Goal: Task Accomplishment & Management: Manage account settings

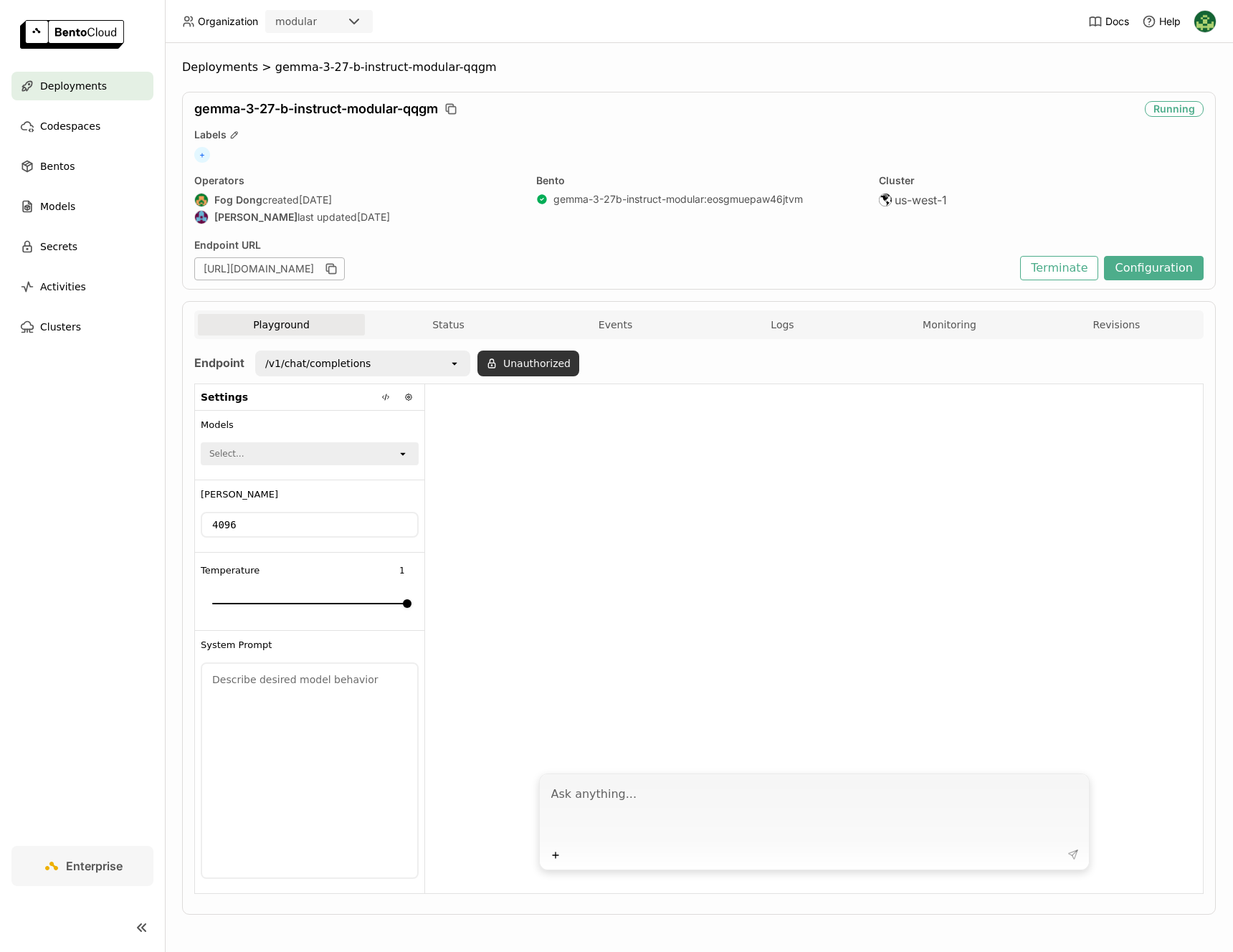
click at [514, 356] on button "Unauthorized" at bounding box center [527, 364] width 102 height 26
click at [553, 397] on icon "open" at bounding box center [558, 402] width 12 height 12
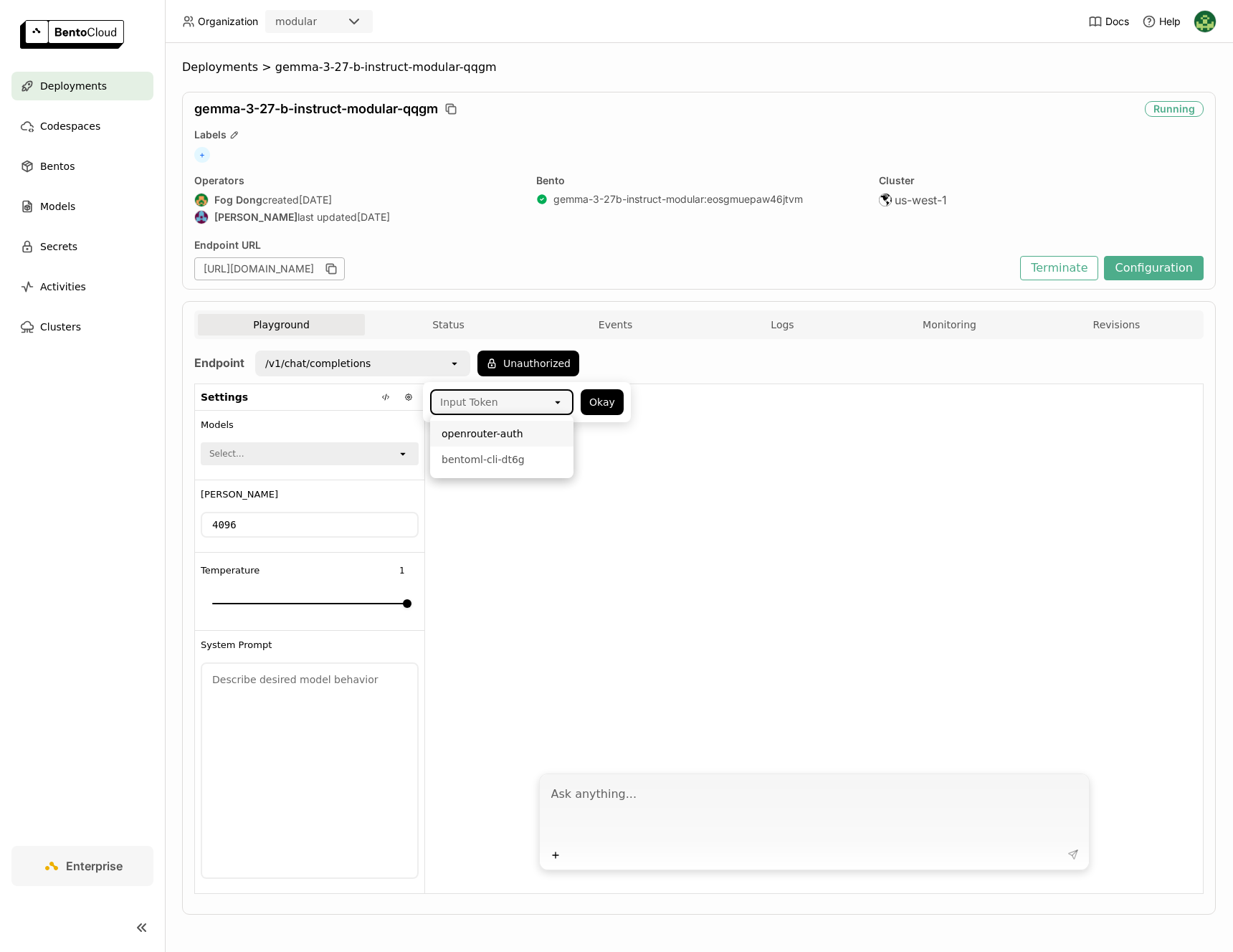
click at [548, 435] on div "openrouter-auth" at bounding box center [502, 434] width 120 height 15
click at [608, 402] on button "Okay" at bounding box center [602, 402] width 43 height 26
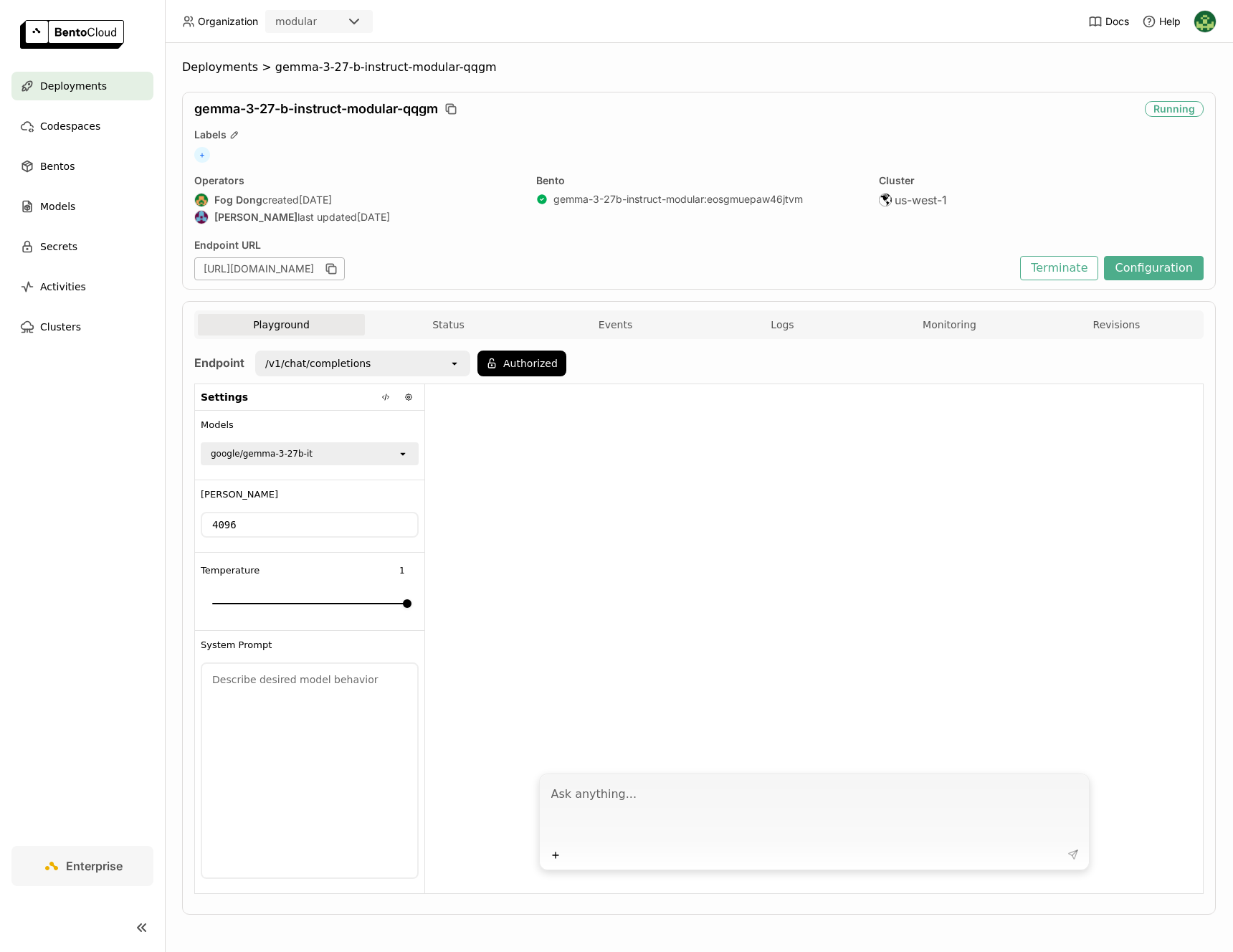
click at [406, 373] on div "/v1/chat/completions" at bounding box center [352, 363] width 192 height 23
click at [387, 419] on div "/v1/models" at bounding box center [362, 421] width 192 height 15
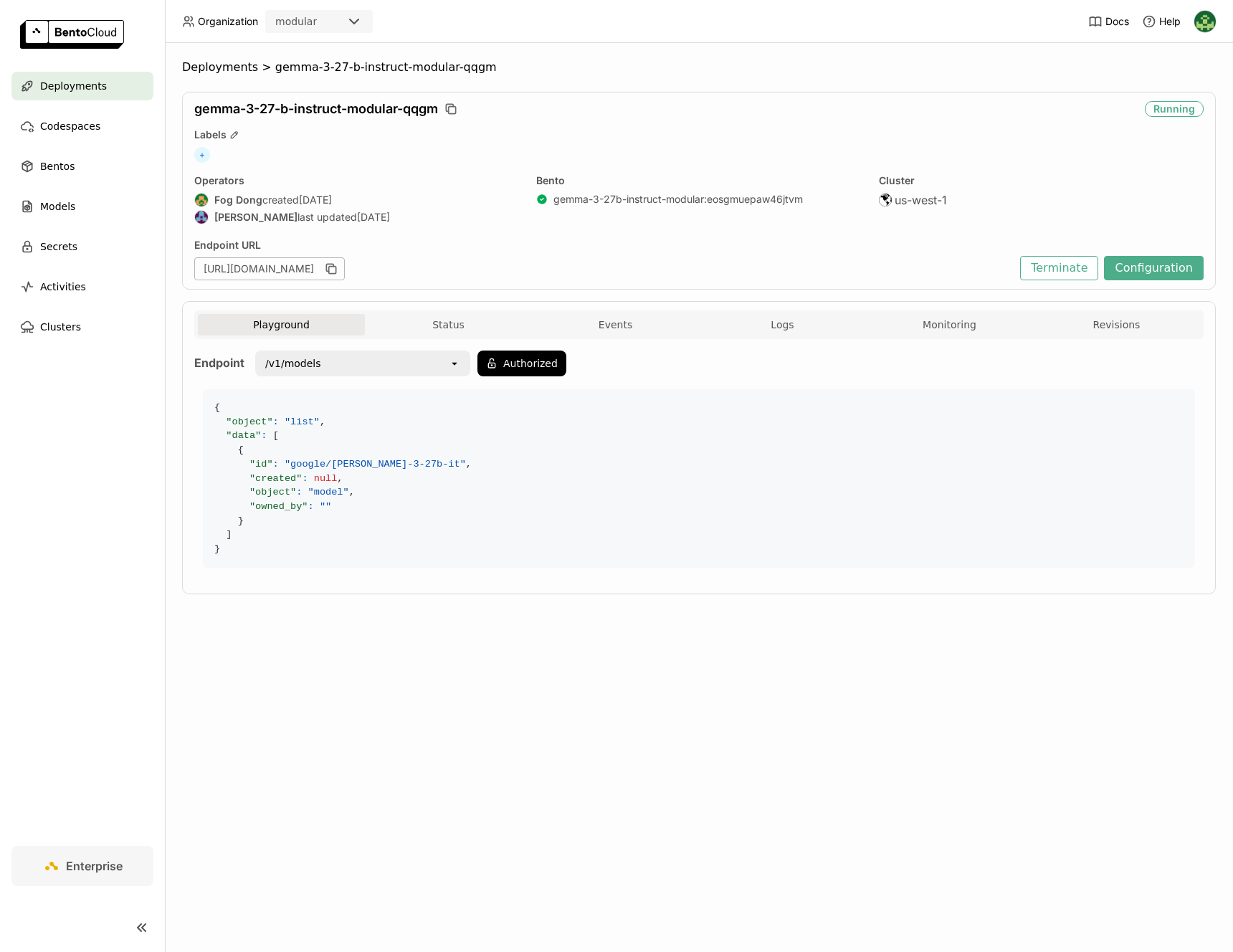
click at [114, 78] on div "Deployments" at bounding box center [83, 86] width 142 height 29
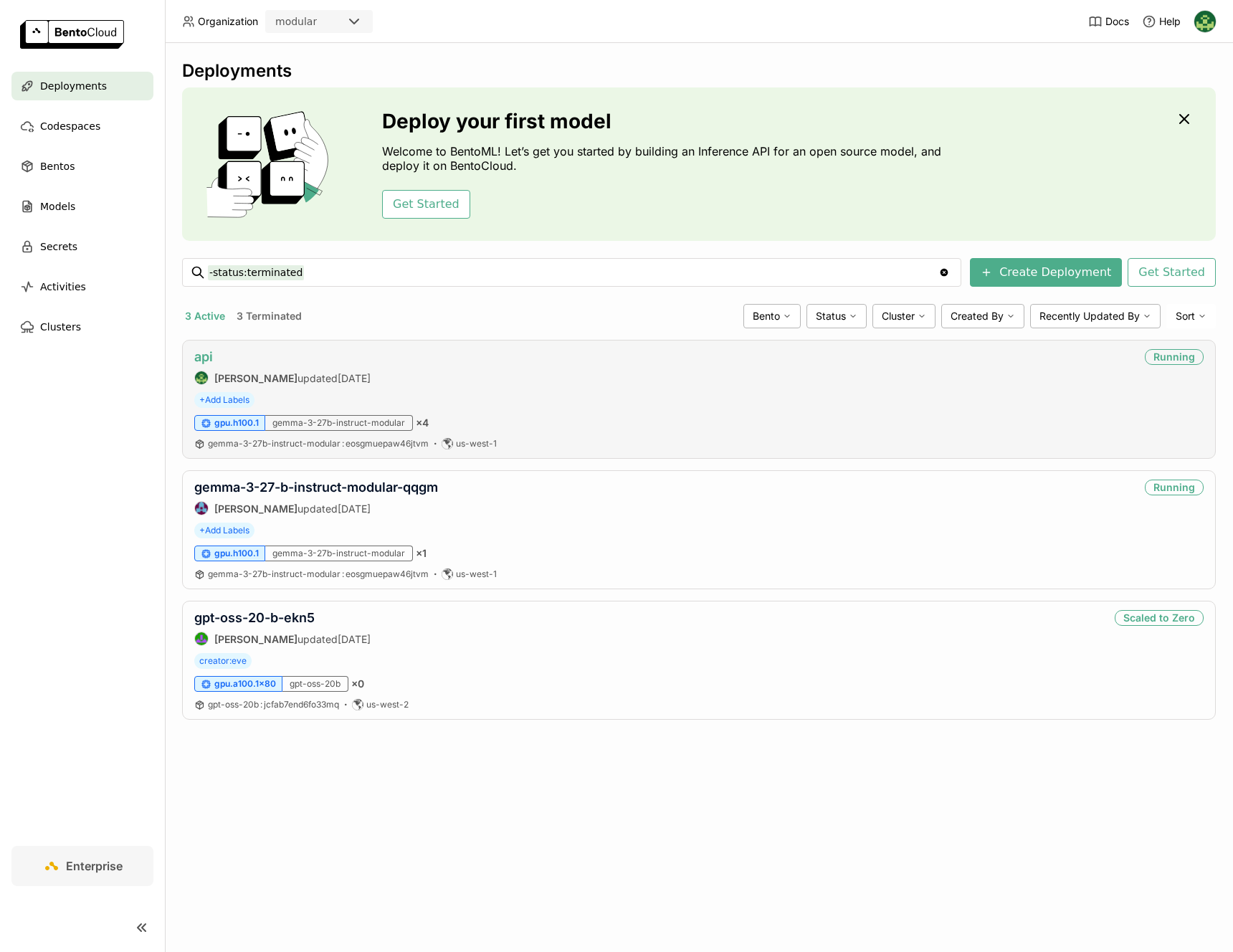
click at [202, 360] on link "api" at bounding box center [203, 356] width 19 height 15
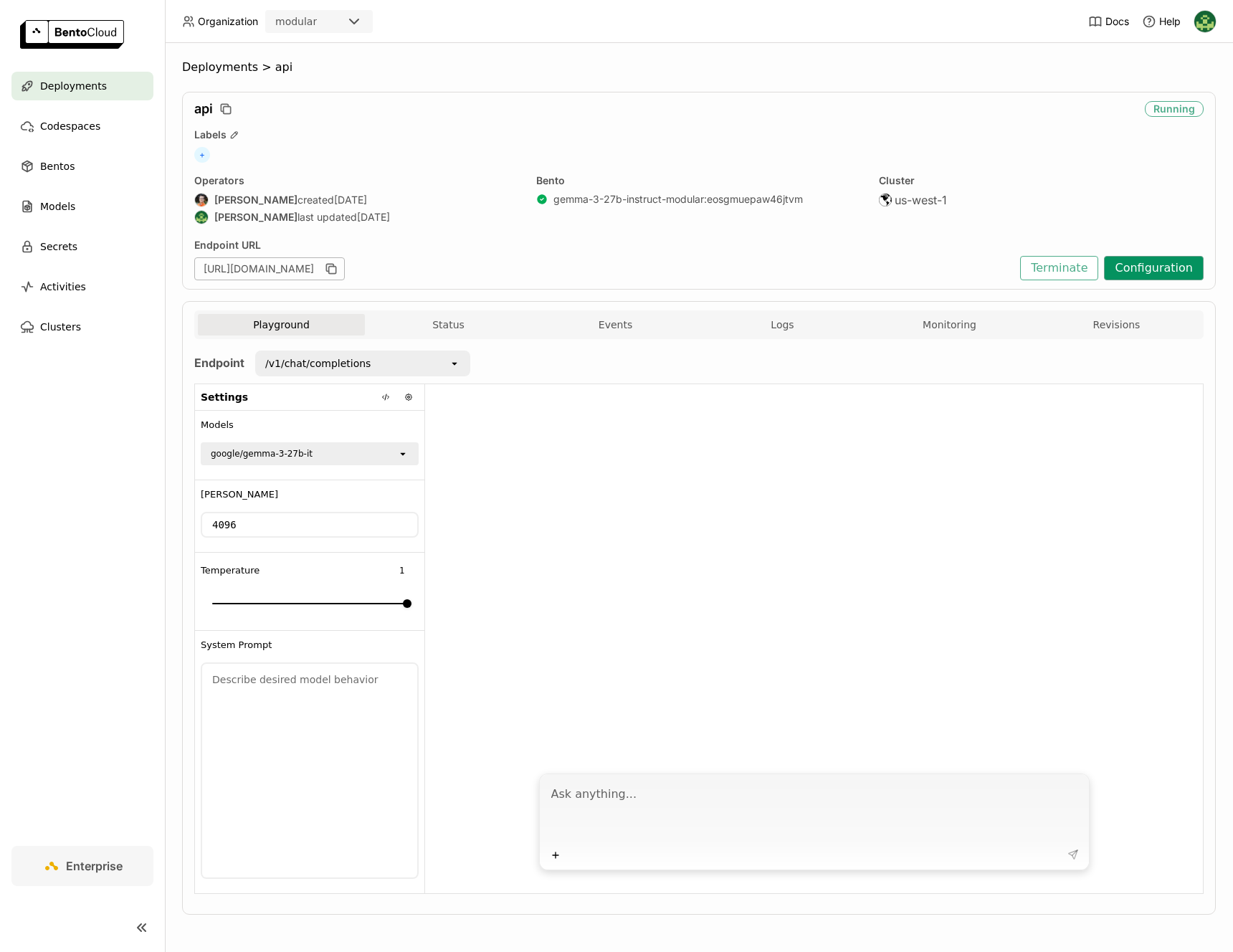
click at [1153, 272] on button "Configuration" at bounding box center [1153, 268] width 100 height 25
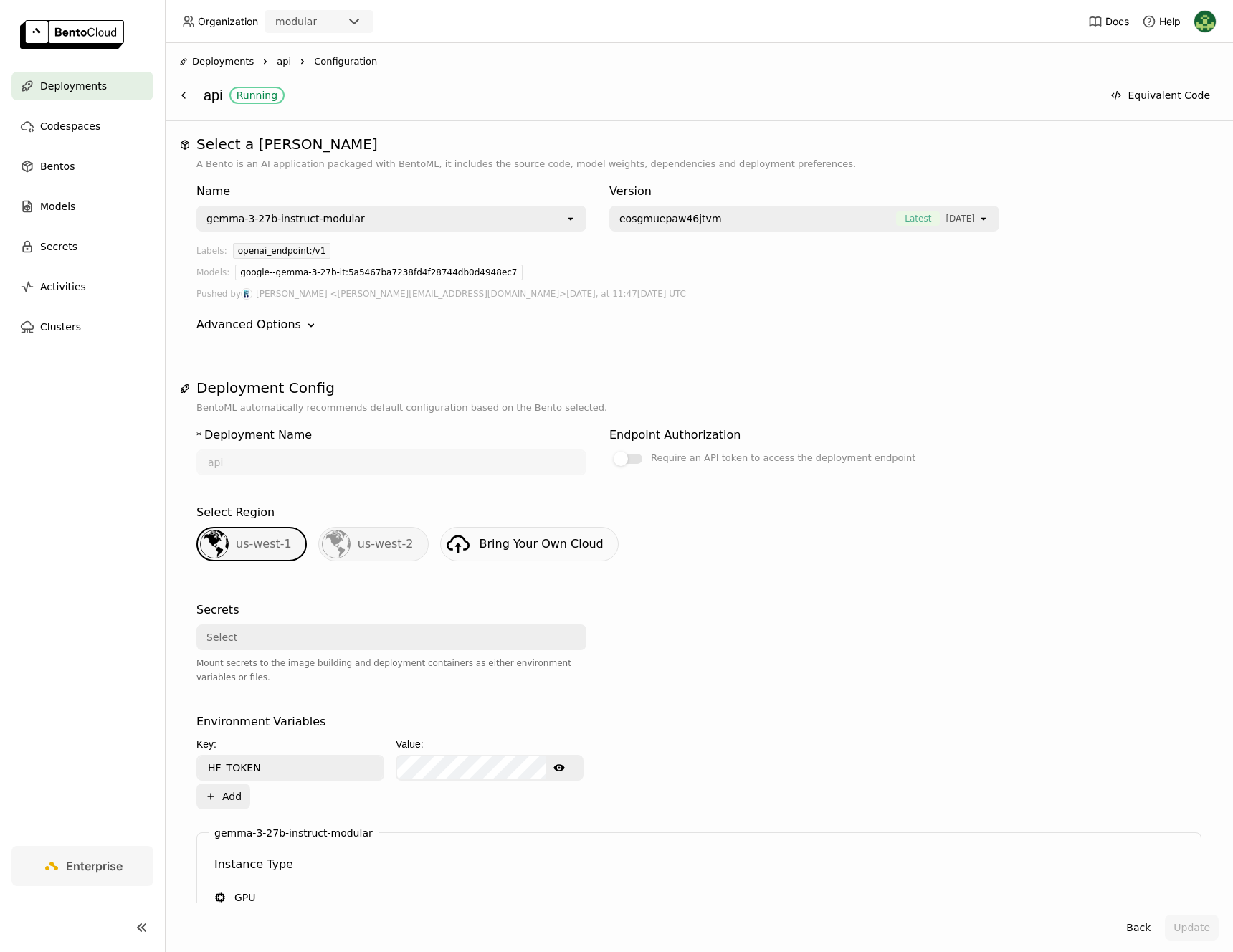
click at [102, 86] on div "Deployments" at bounding box center [83, 86] width 142 height 29
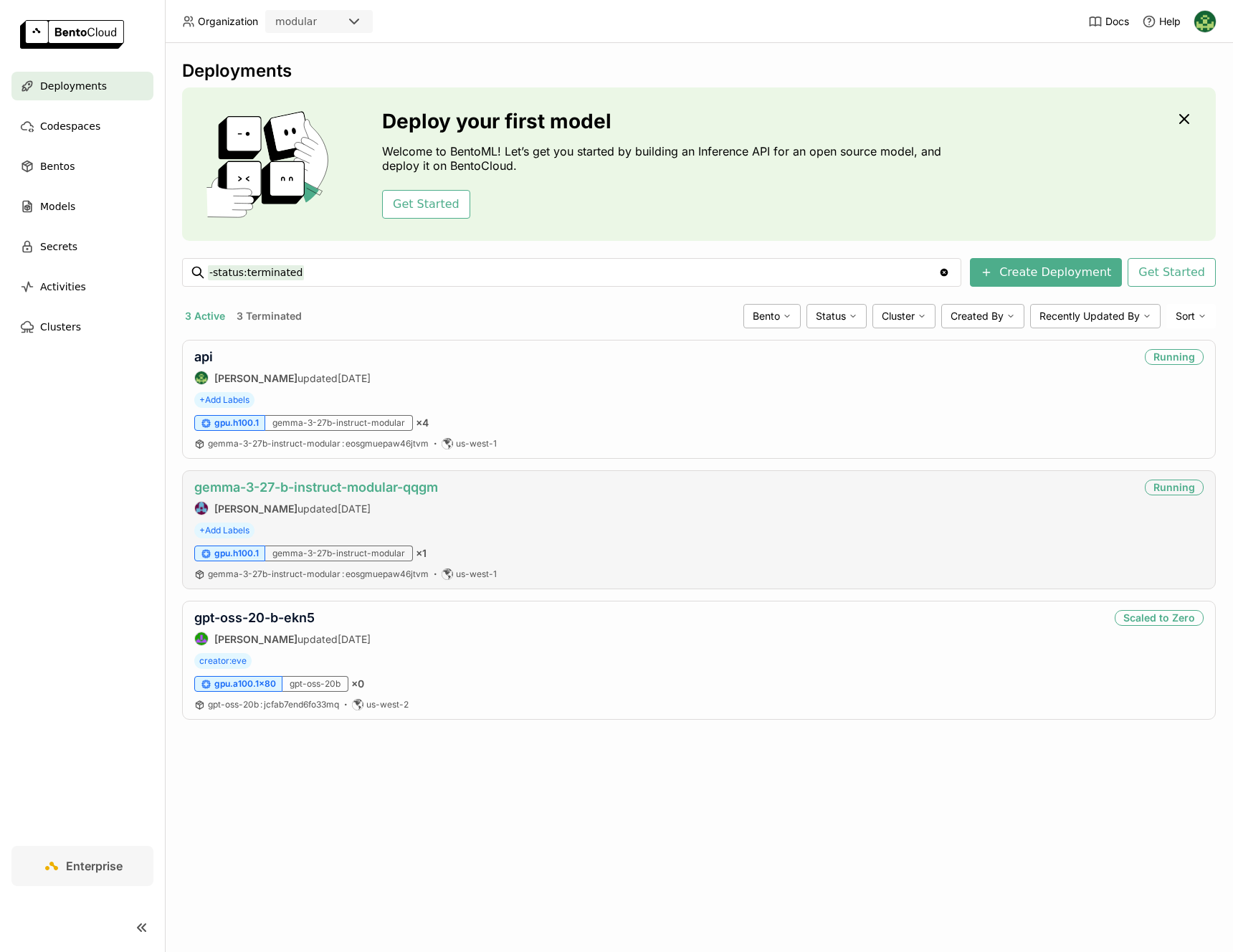
click at [405, 485] on link "gemma-3-27-b-instruct-modular-qqgm" at bounding box center [315, 486] width 243 height 15
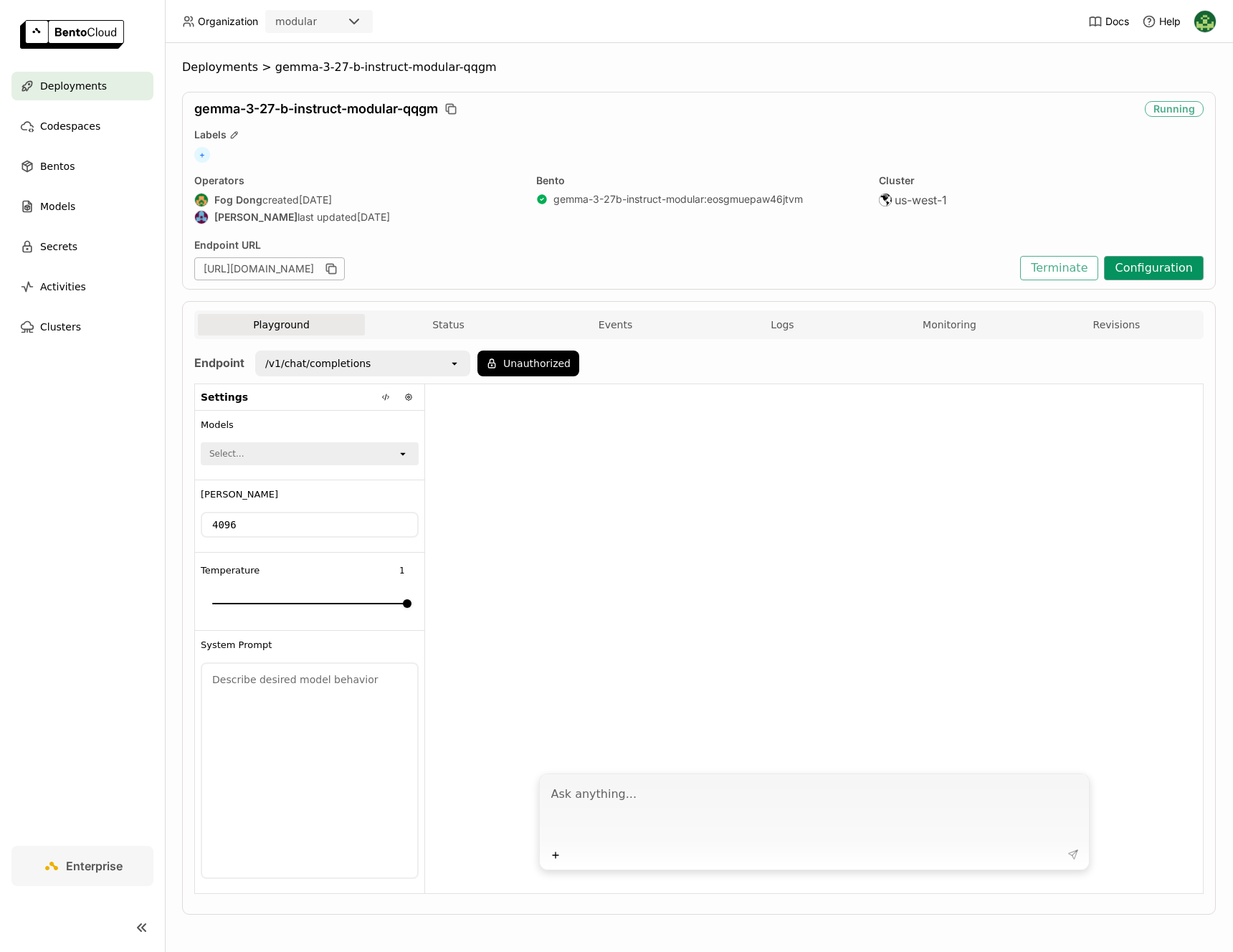
click at [1129, 270] on button "Configuration" at bounding box center [1153, 268] width 100 height 25
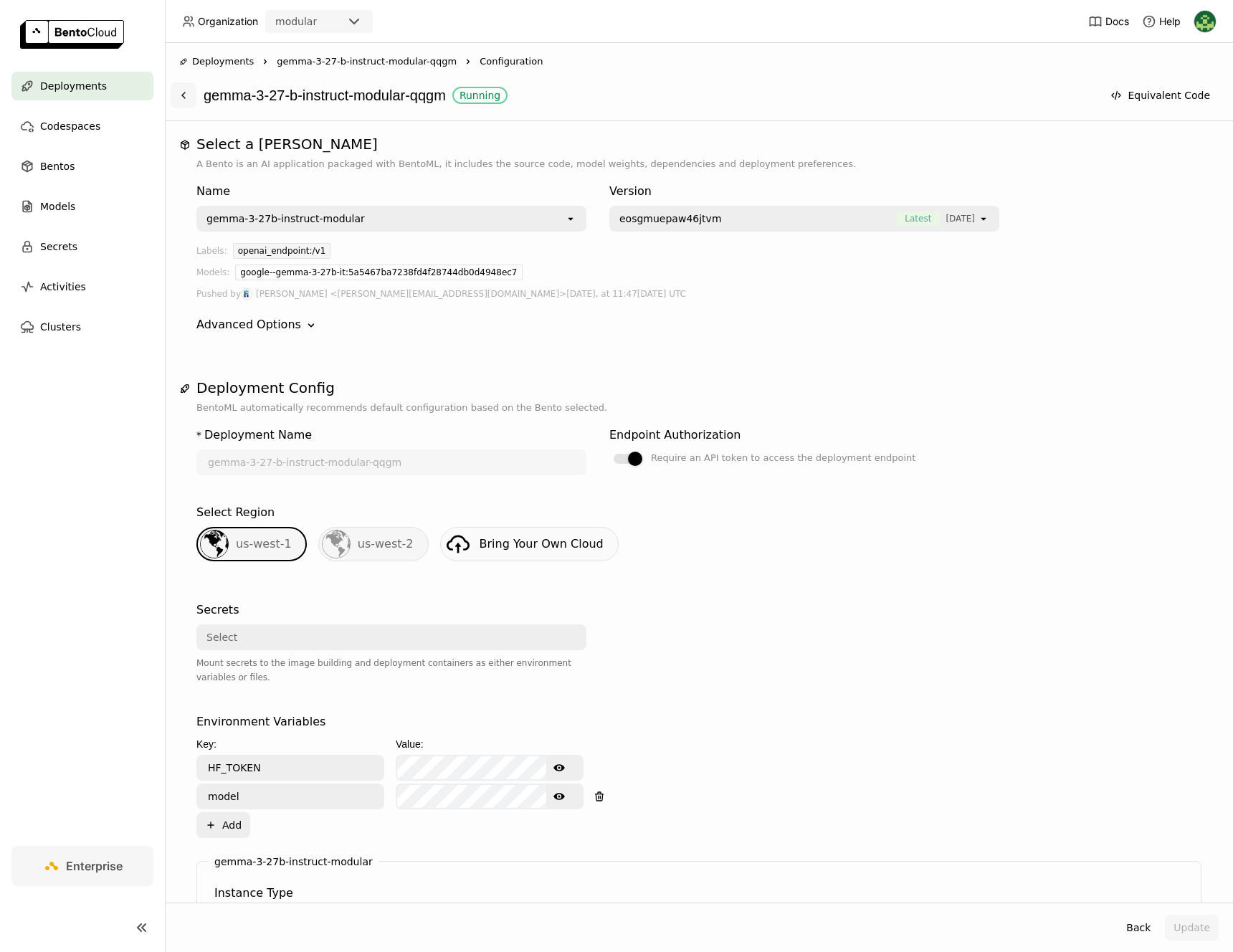
click at [187, 96] on icon at bounding box center [183, 96] width 12 height 12
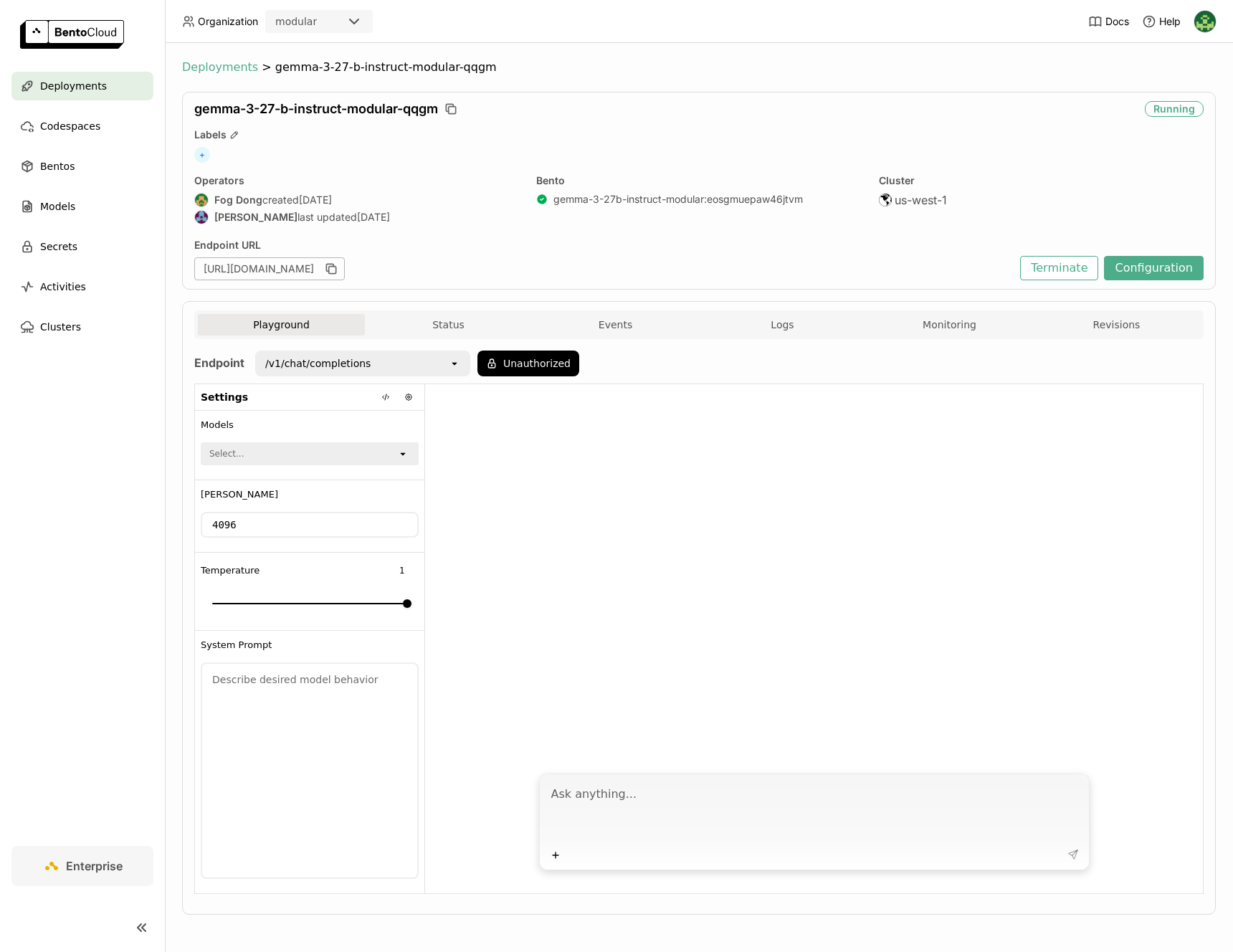
click at [212, 70] on span "Deployments" at bounding box center [220, 67] width 76 height 15
click at [83, 85] on span "Deployments" at bounding box center [74, 86] width 67 height 17
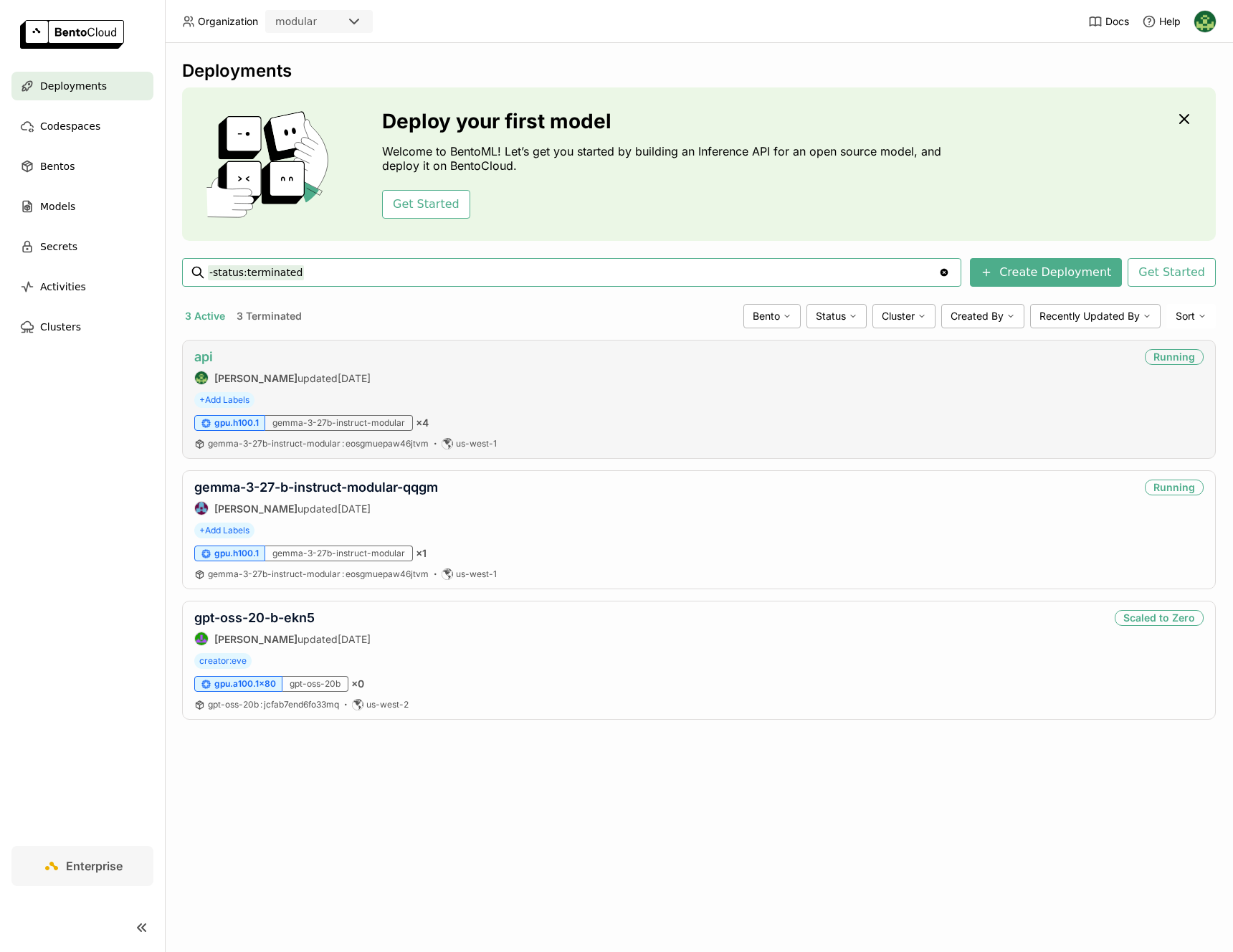
click at [206, 353] on link "api" at bounding box center [203, 356] width 19 height 15
click at [195, 356] on link "api" at bounding box center [203, 356] width 19 height 15
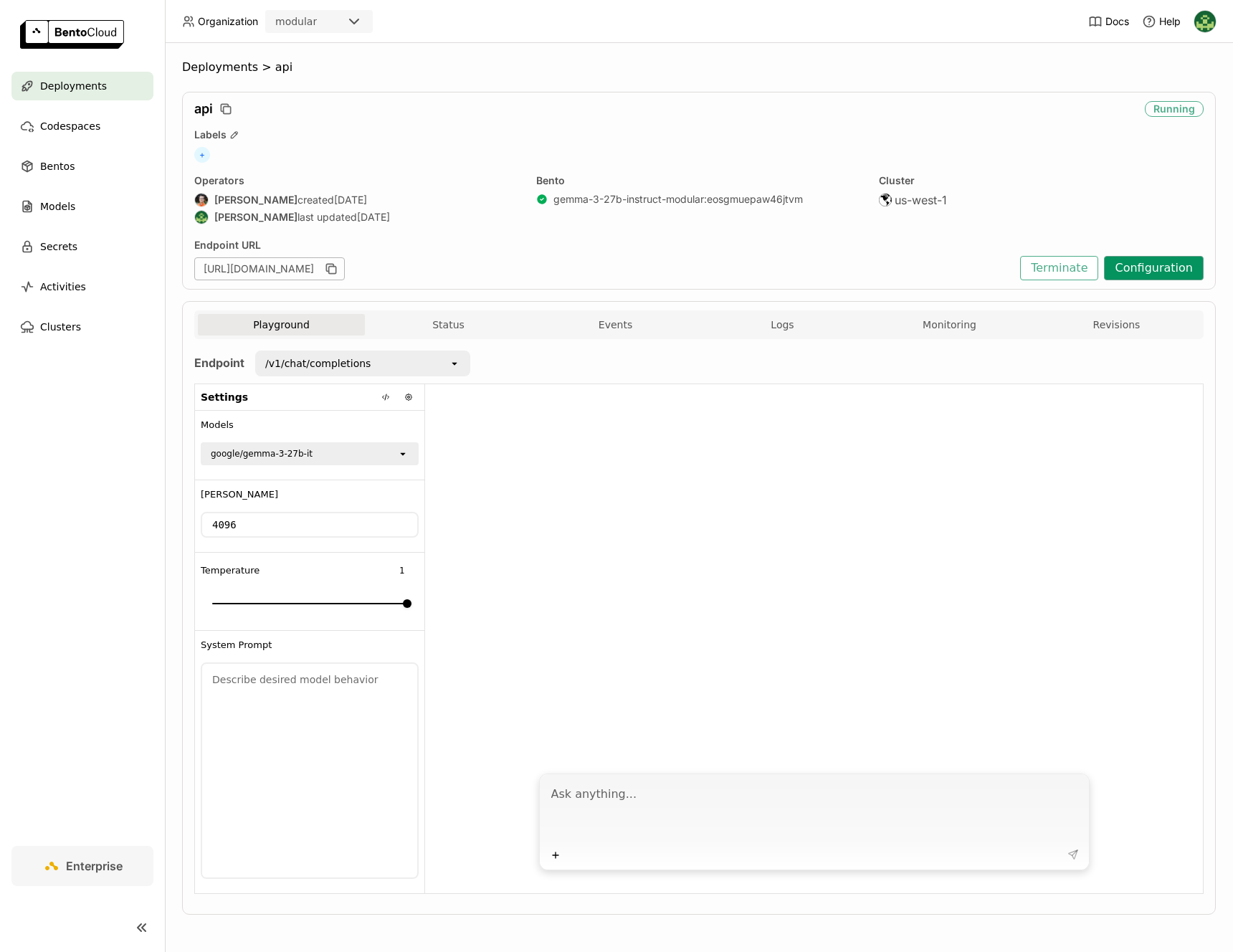
click at [1149, 272] on button "Configuration" at bounding box center [1153, 268] width 100 height 25
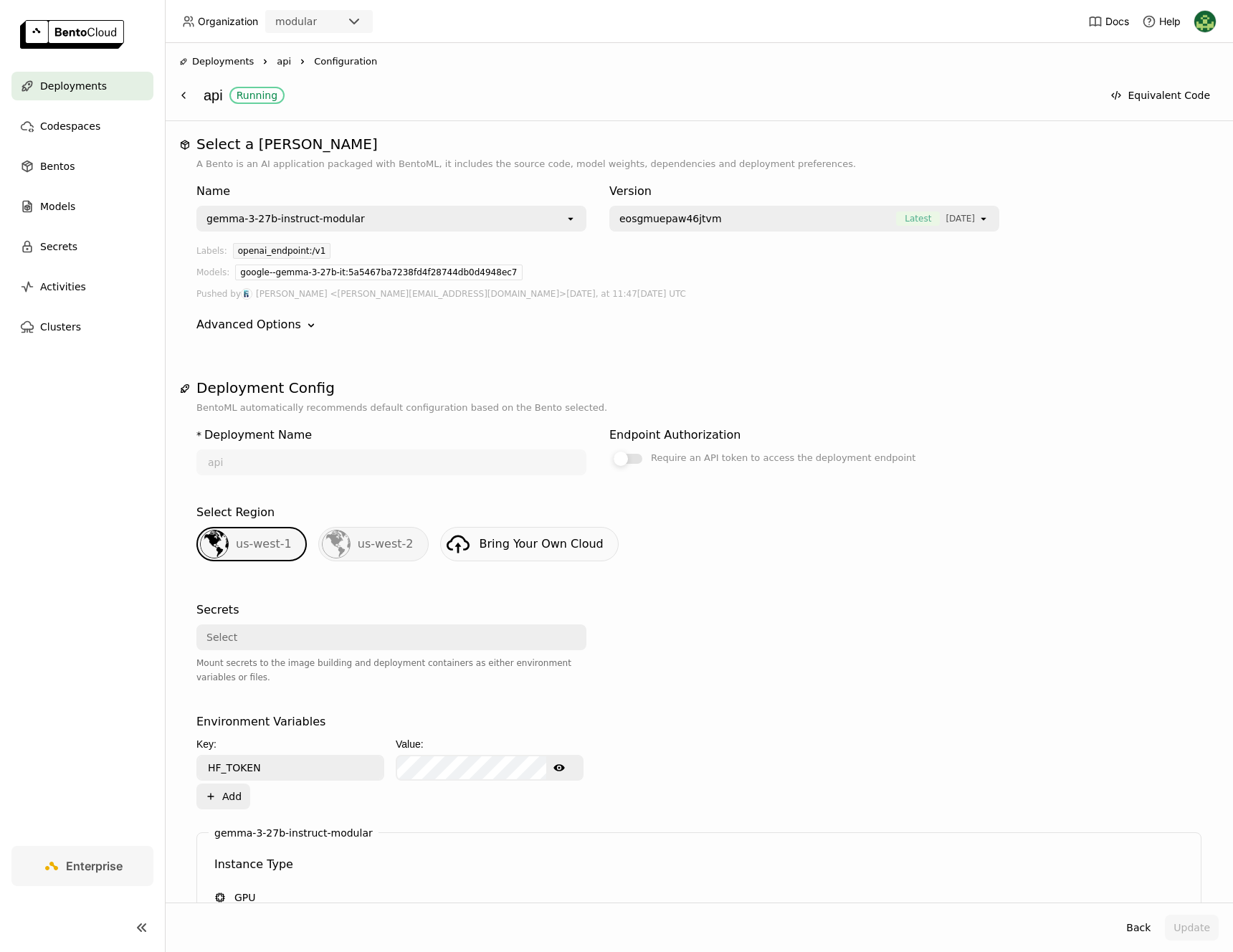
click at [632, 455] on div at bounding box center [627, 458] width 29 height 10
click at [609, 449] on input "Require an API token to access the deployment endpoint" at bounding box center [609, 449] width 0 height 0
click at [1188, 925] on button "Update" at bounding box center [1192, 927] width 54 height 26
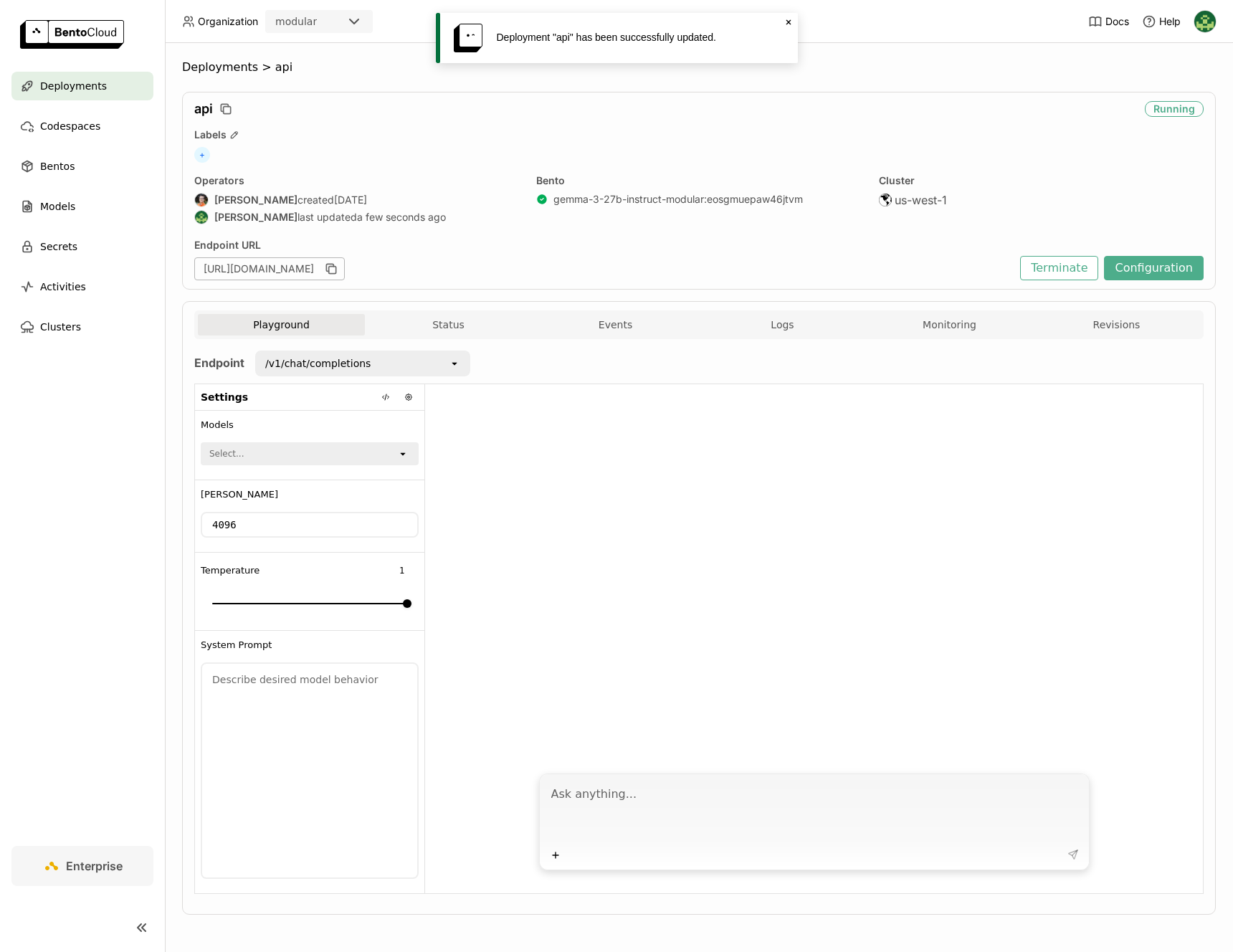
click at [85, 75] on div "Deployments" at bounding box center [83, 86] width 142 height 29
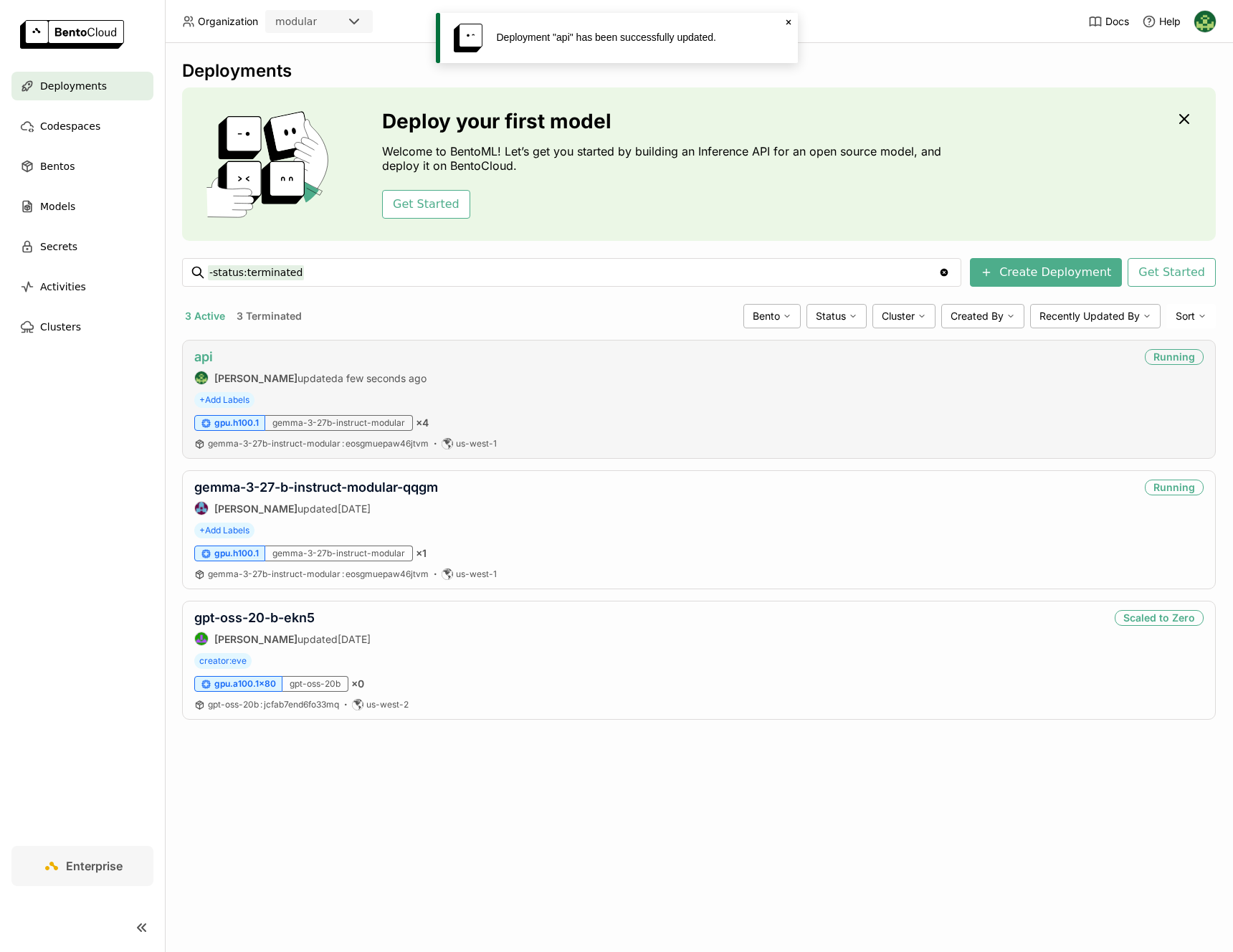
click at [199, 364] on link "api" at bounding box center [203, 356] width 19 height 15
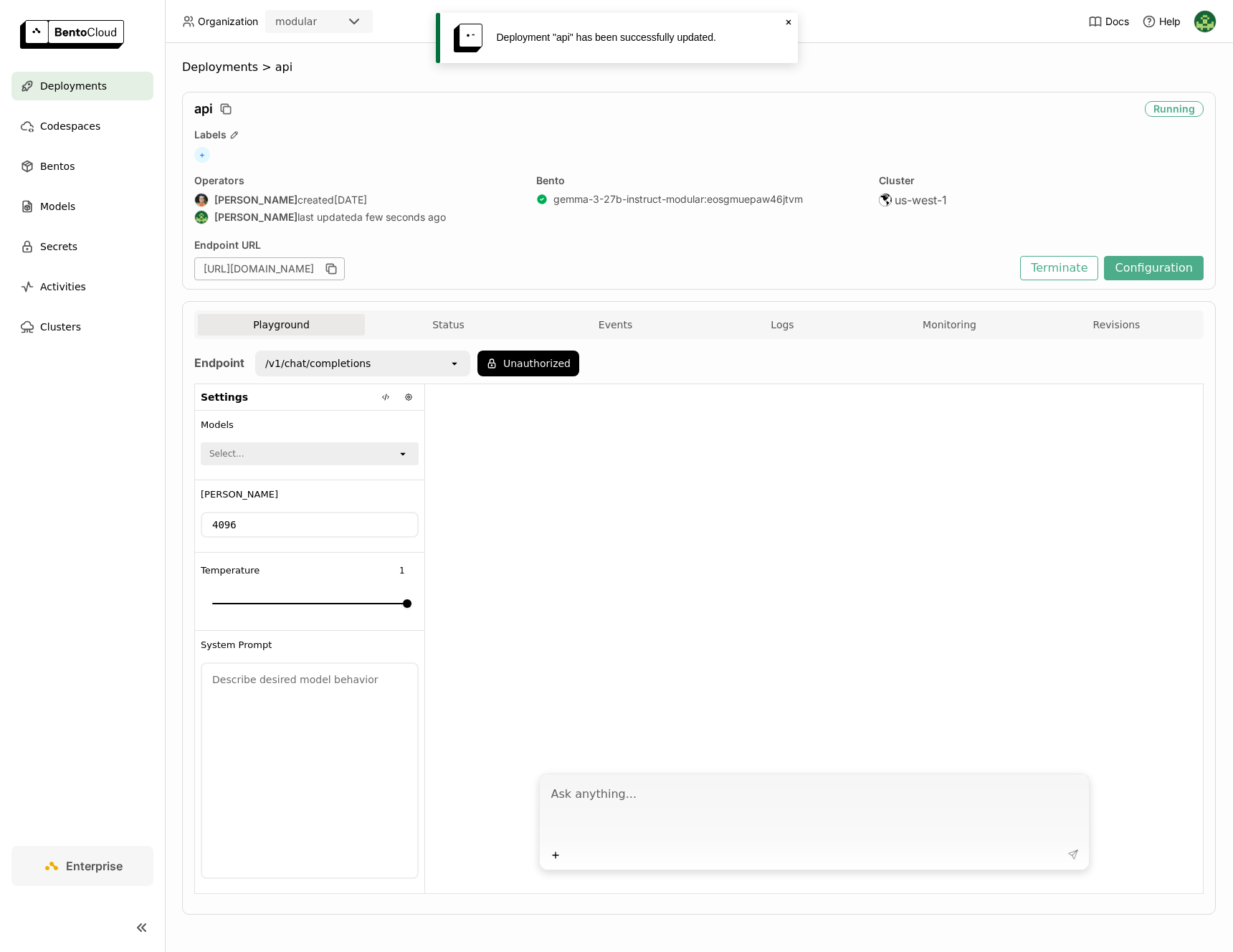
click at [430, 366] on div "/v1/chat/completions" at bounding box center [352, 363] width 192 height 23
click at [416, 424] on div "/v1/models" at bounding box center [362, 421] width 192 height 15
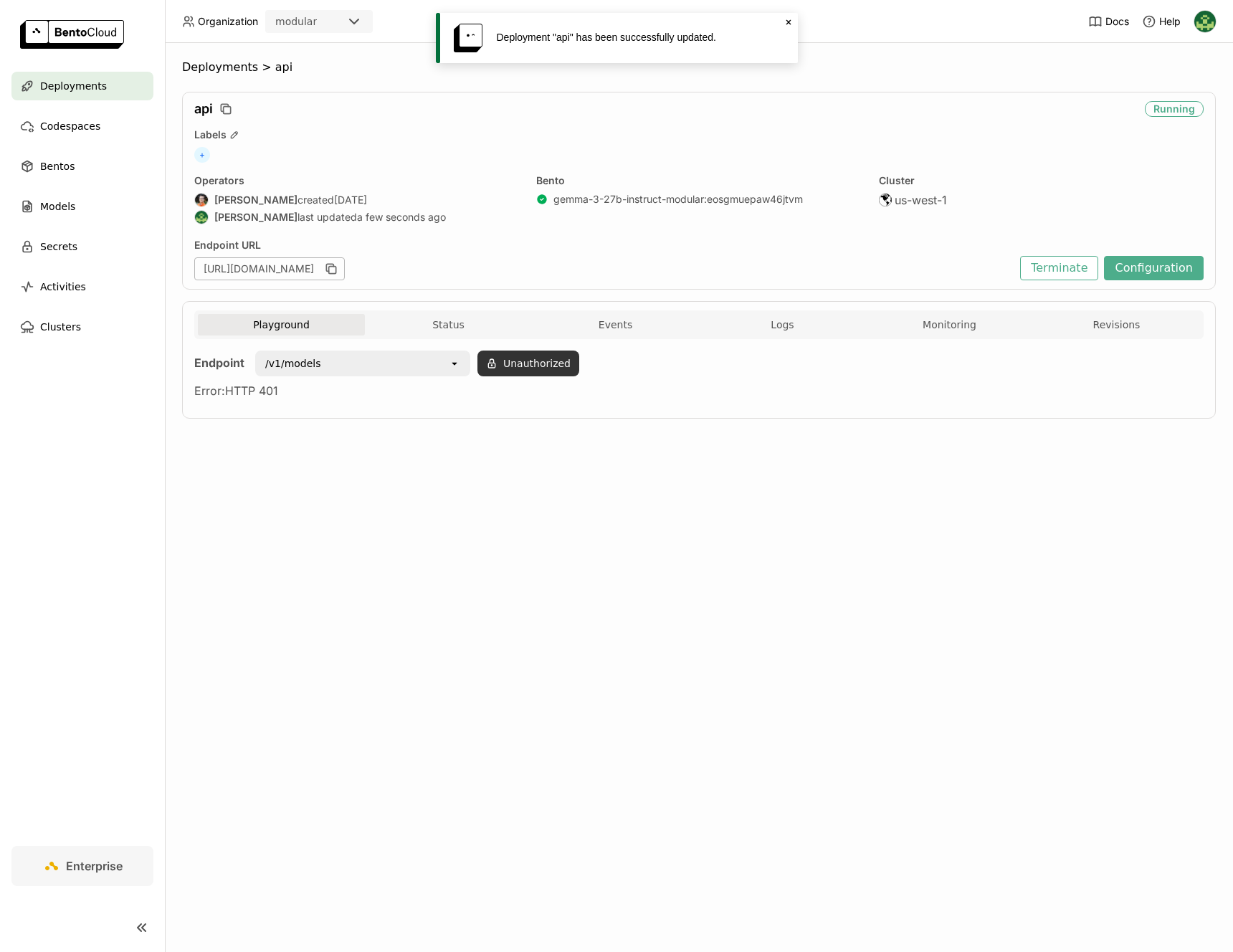
click at [515, 362] on button "Unauthorized" at bounding box center [527, 364] width 102 height 26
click at [517, 404] on div "Input Token" at bounding box center [492, 401] width 120 height 23
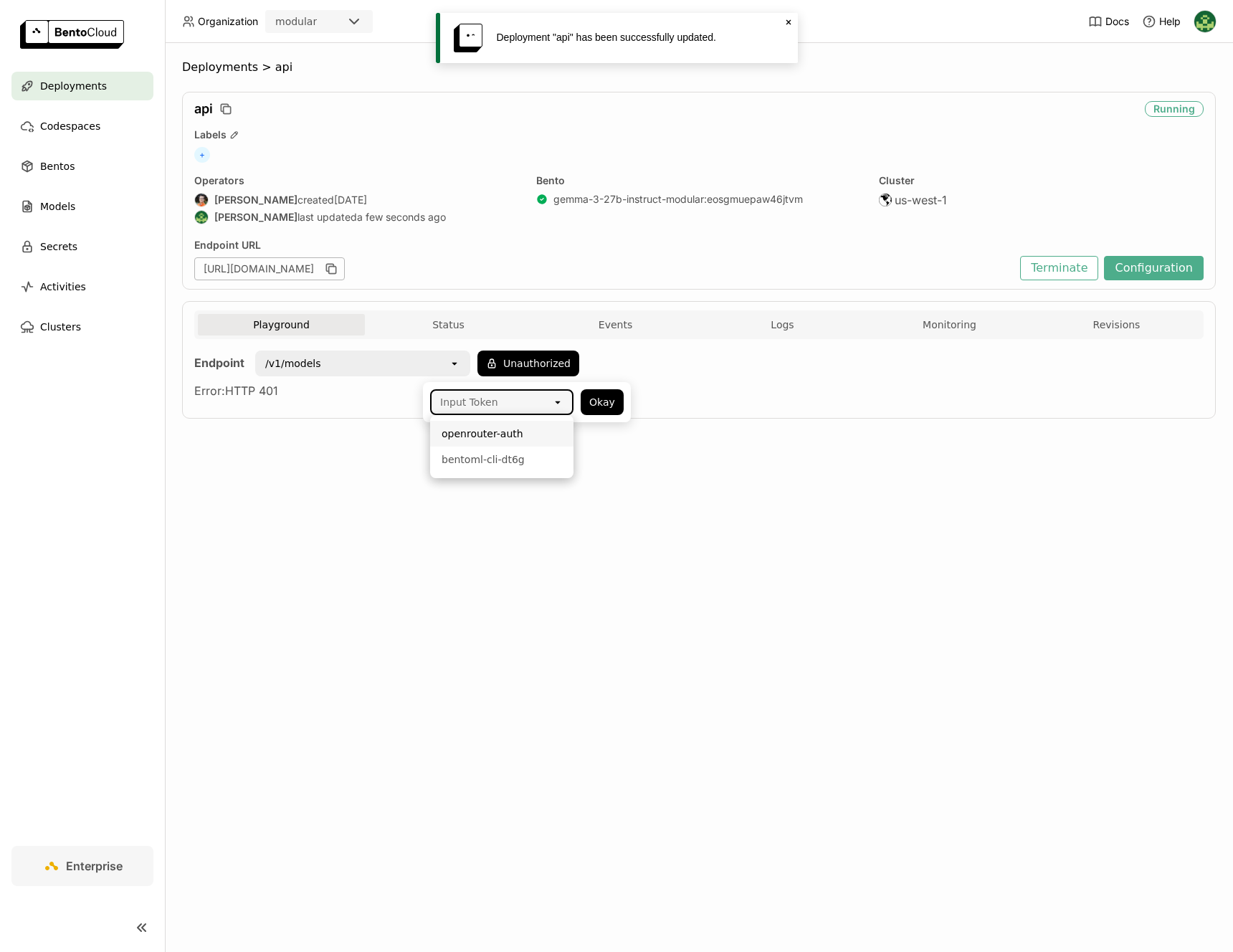
click at [515, 435] on div "openrouter-auth" at bounding box center [502, 434] width 120 height 15
click at [611, 400] on button "Okay" at bounding box center [602, 402] width 43 height 26
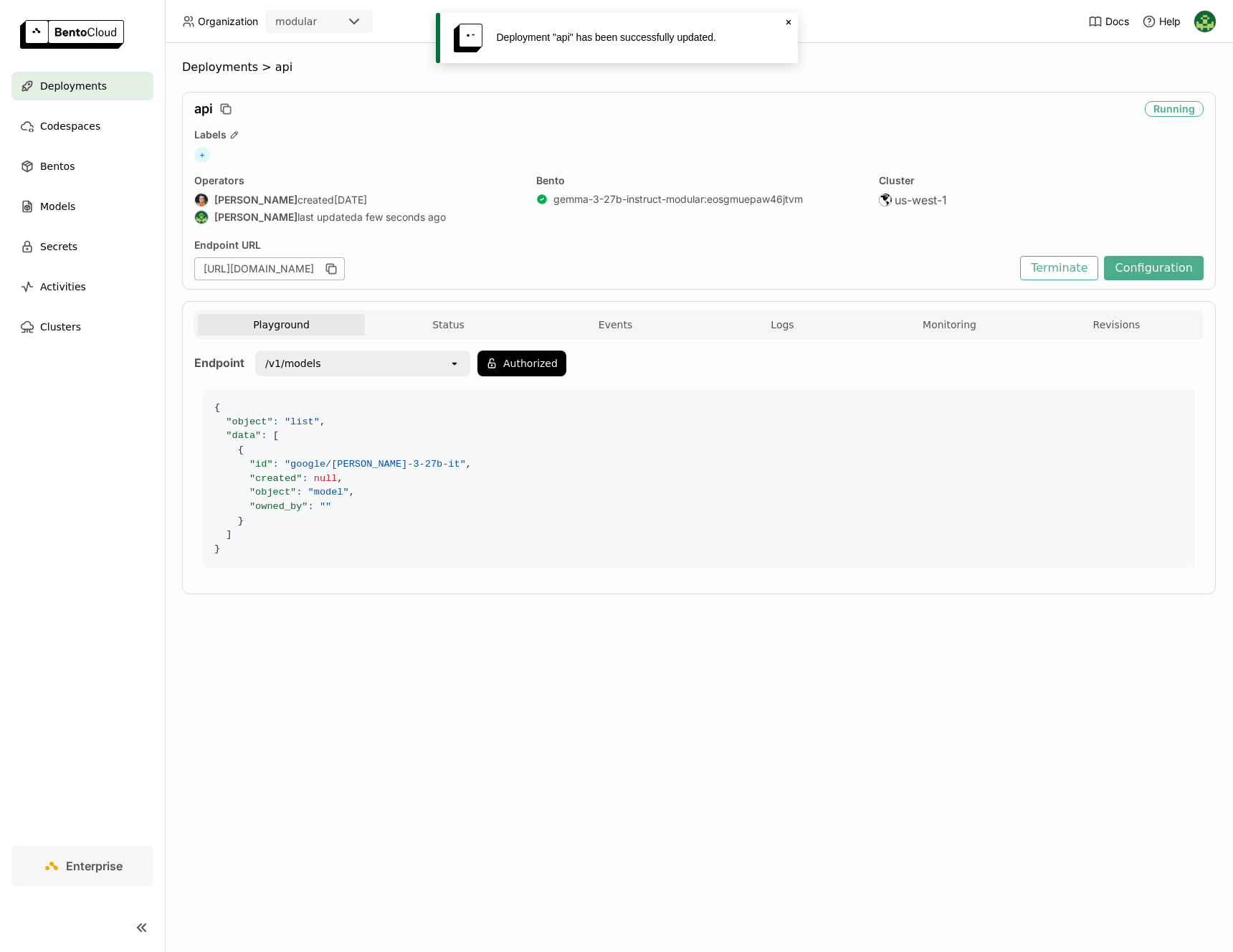
click at [448, 364] on icon "open" at bounding box center [454, 364] width 12 height 12
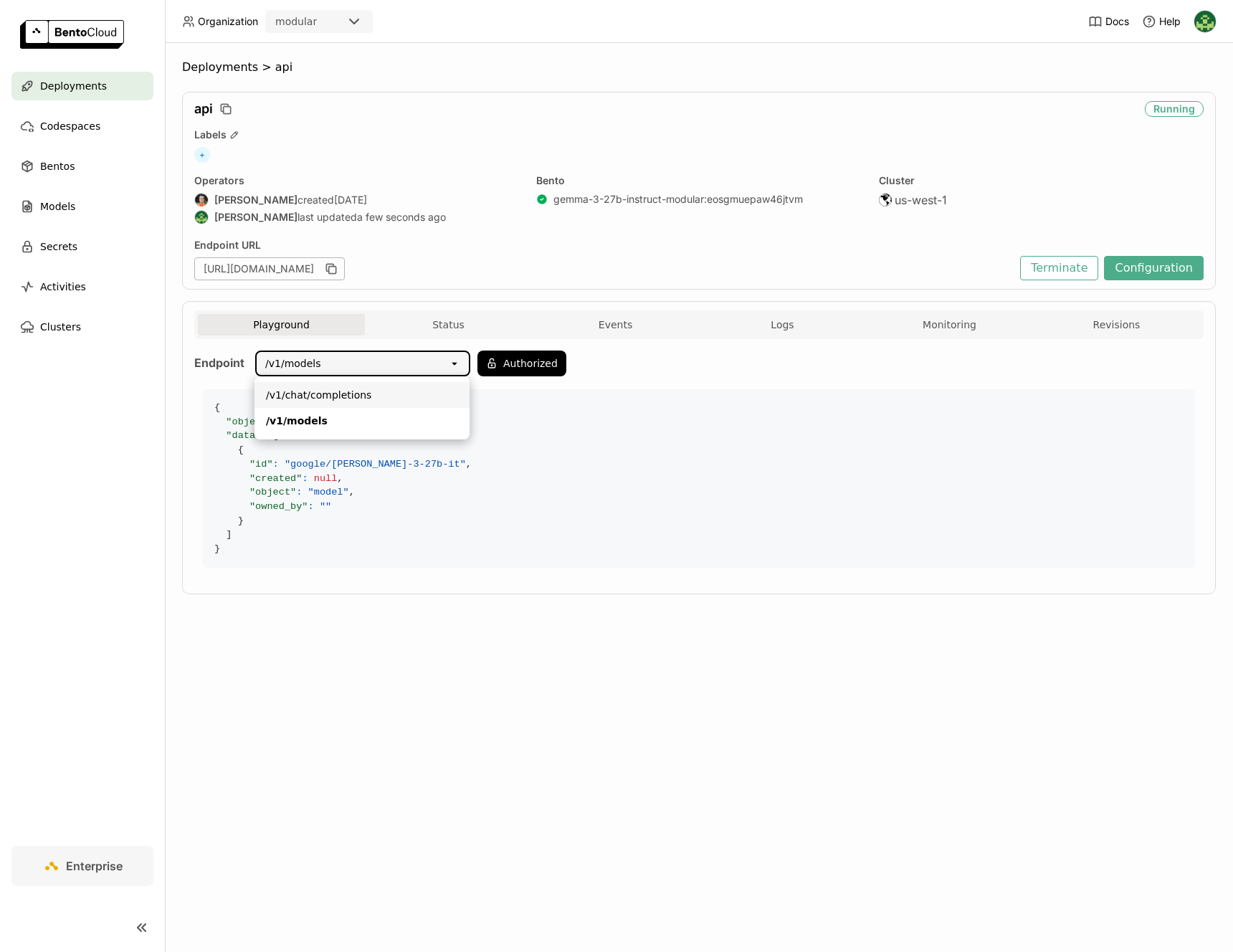
click at [414, 398] on div "/v1/chat/completions" at bounding box center [362, 394] width 192 height 15
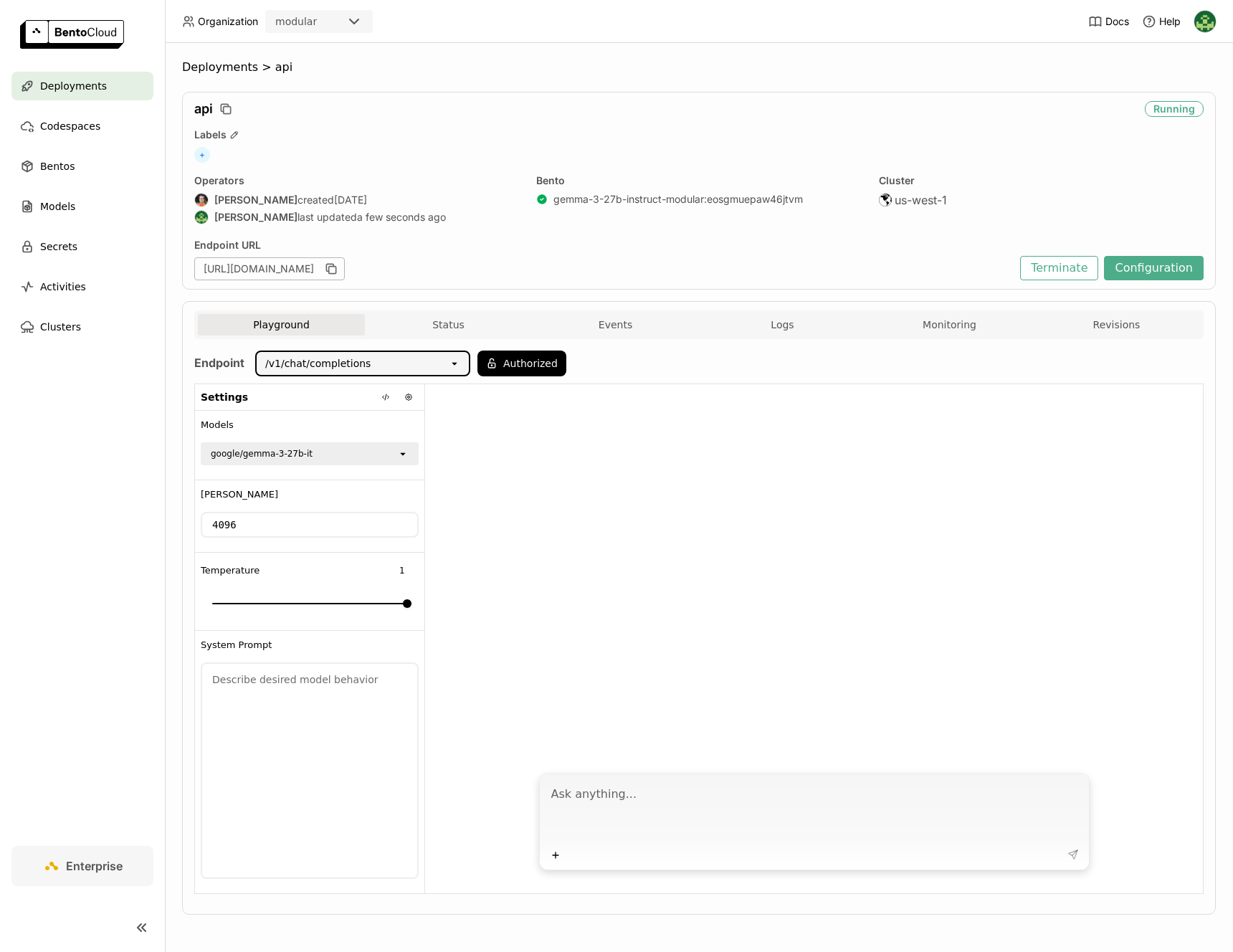
drag, startPoint x: 1217, startPoint y: 14, endPoint x: 1209, endPoint y: 23, distance: 12.0
click at [1210, 21] on header "Organization modular Docs Help" at bounding box center [616, 22] width 1233 height 43
click at [1209, 23] on img at bounding box center [1204, 22] width 22 height 22
click at [1184, 92] on span "API Tokens" at bounding box center [1183, 95] width 51 height 13
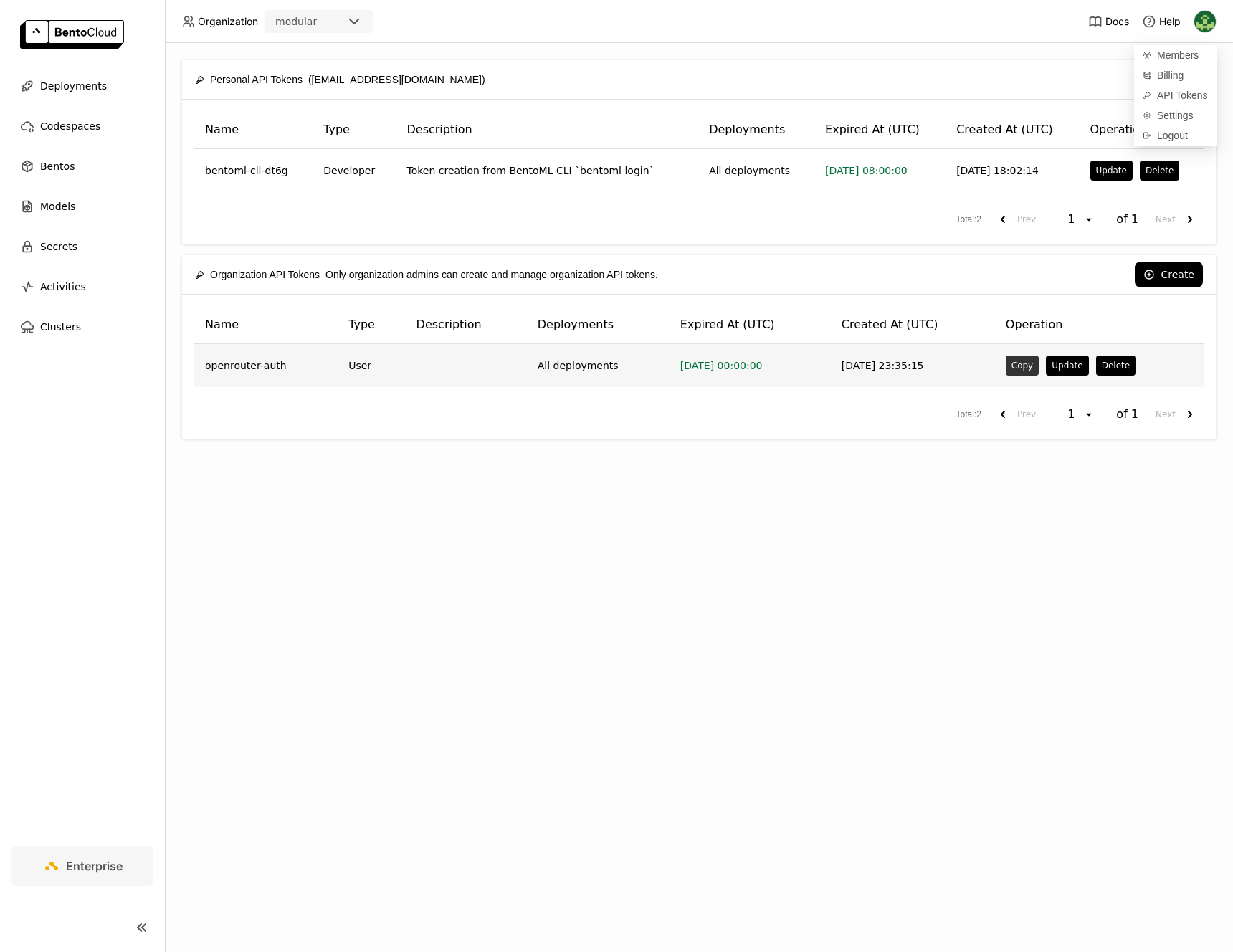
click at [1018, 370] on button "Copy" at bounding box center [1021, 366] width 33 height 20
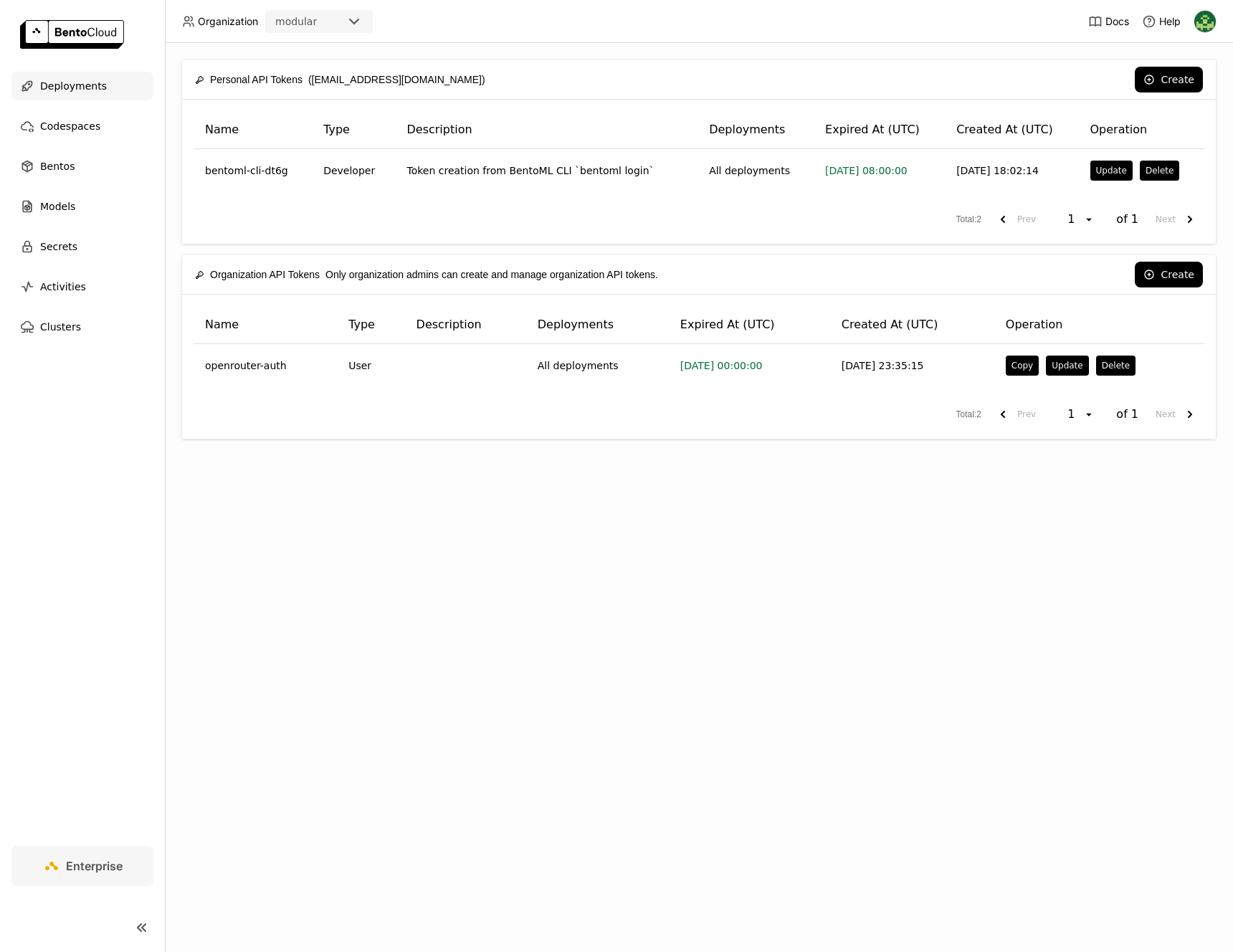
click at [111, 76] on div "Deployments" at bounding box center [83, 86] width 142 height 29
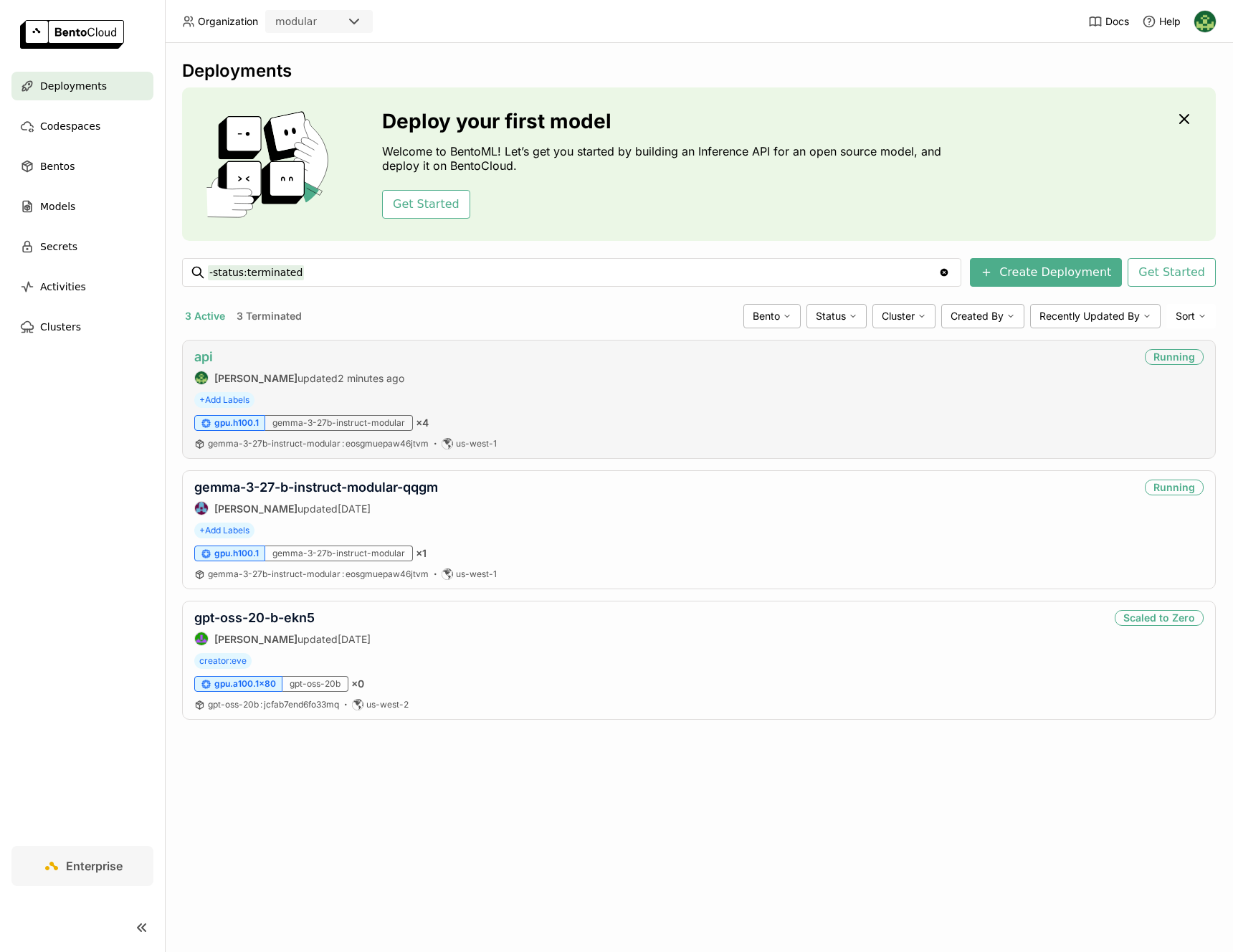
click at [211, 355] on link "api" at bounding box center [203, 356] width 19 height 15
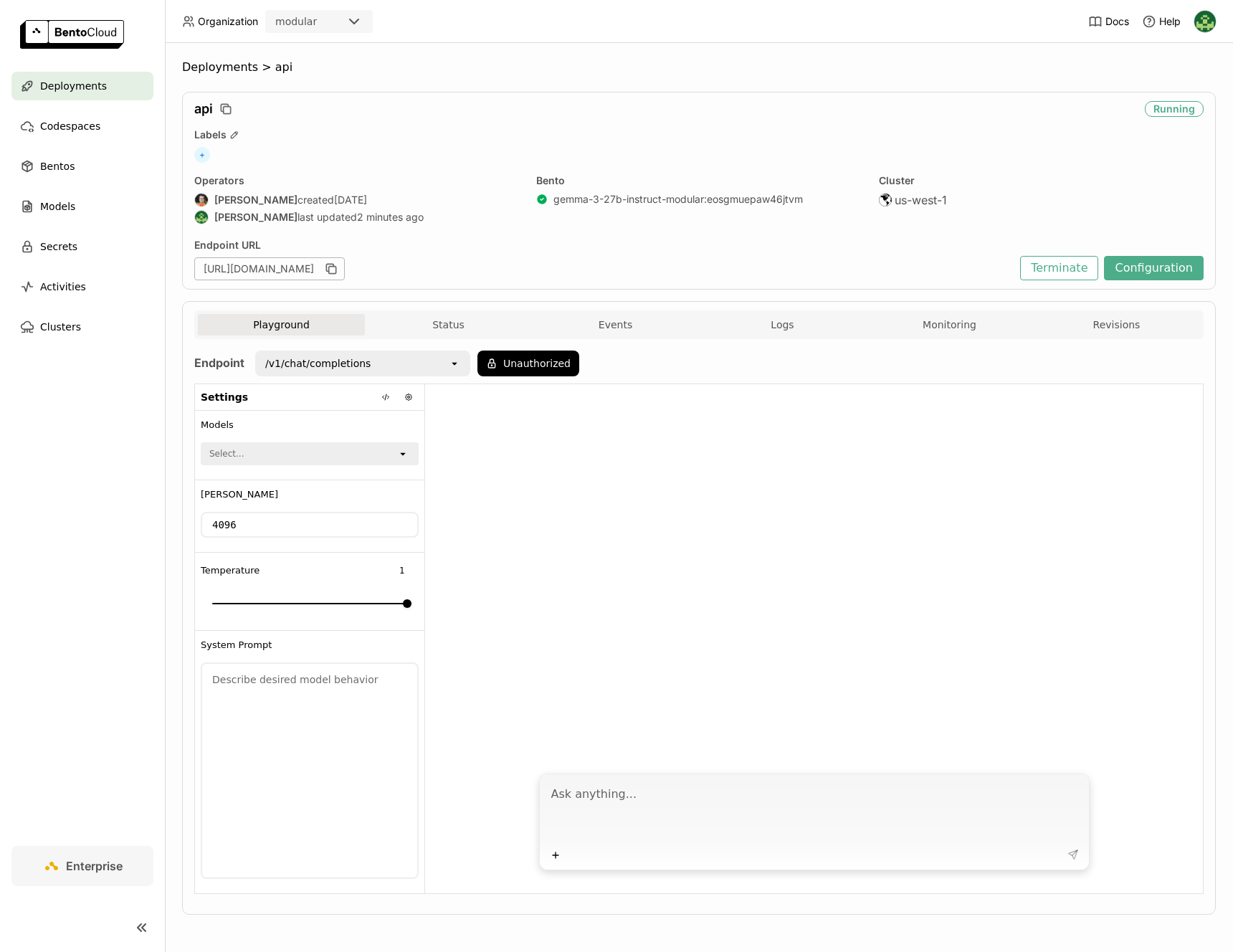
click at [381, 364] on div "/v1/chat/completions" at bounding box center [352, 363] width 192 height 23
click at [369, 394] on div "/v1/chat/completions" at bounding box center [362, 394] width 192 height 15
click at [285, 448] on div "Select..." at bounding box center [300, 453] width 195 height 20
click at [673, 506] on div at bounding box center [813, 575] width 778 height 380
click at [532, 367] on button "Unauthorized" at bounding box center [527, 364] width 102 height 26
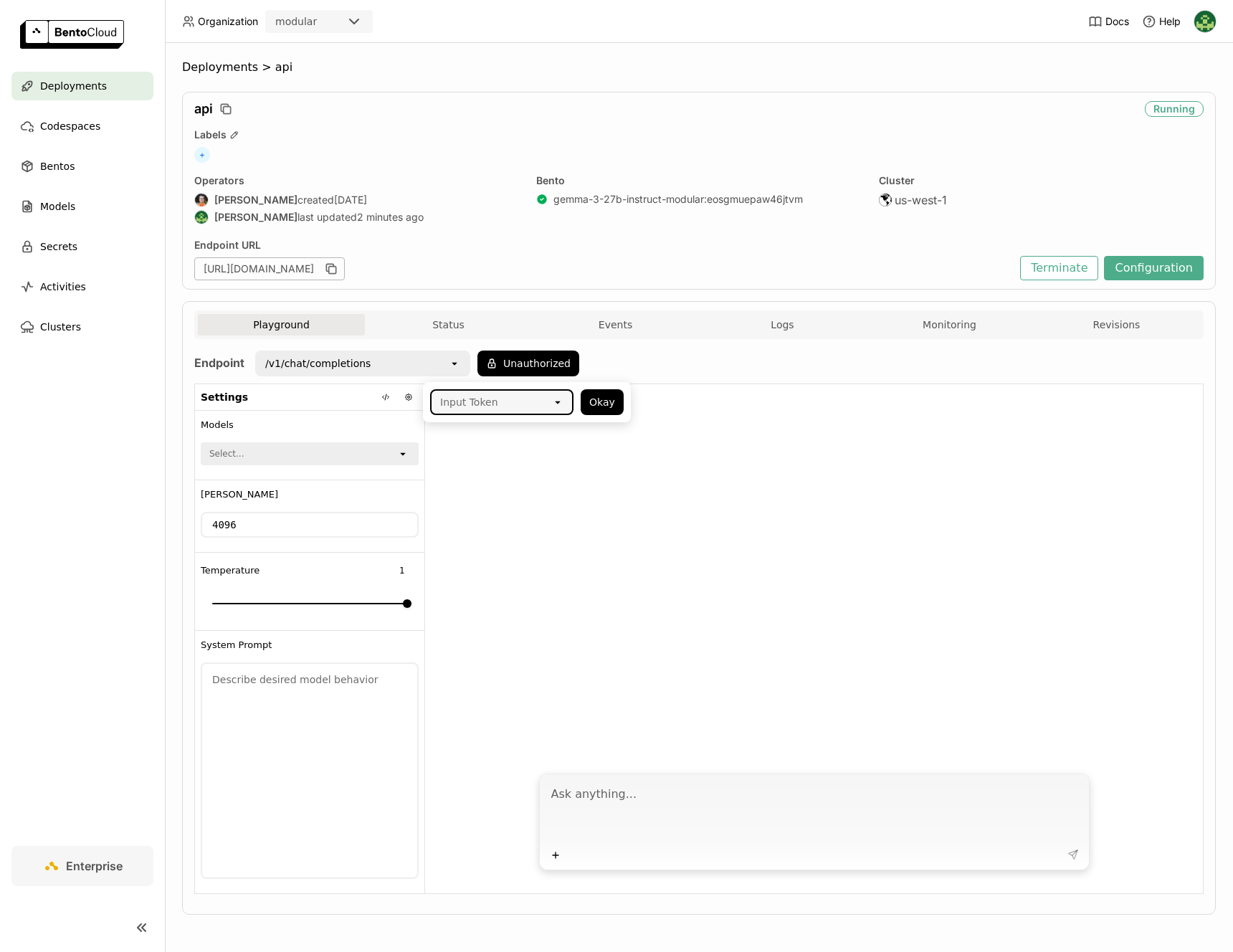
click at [516, 403] on div "Input Token" at bounding box center [492, 401] width 120 height 23
click at [509, 432] on div "openrouter-auth" at bounding box center [502, 434] width 120 height 15
click at [605, 399] on button "Okay" at bounding box center [602, 402] width 43 height 26
click at [333, 451] on div "google/gemma-3-27b-it" at bounding box center [300, 453] width 195 height 20
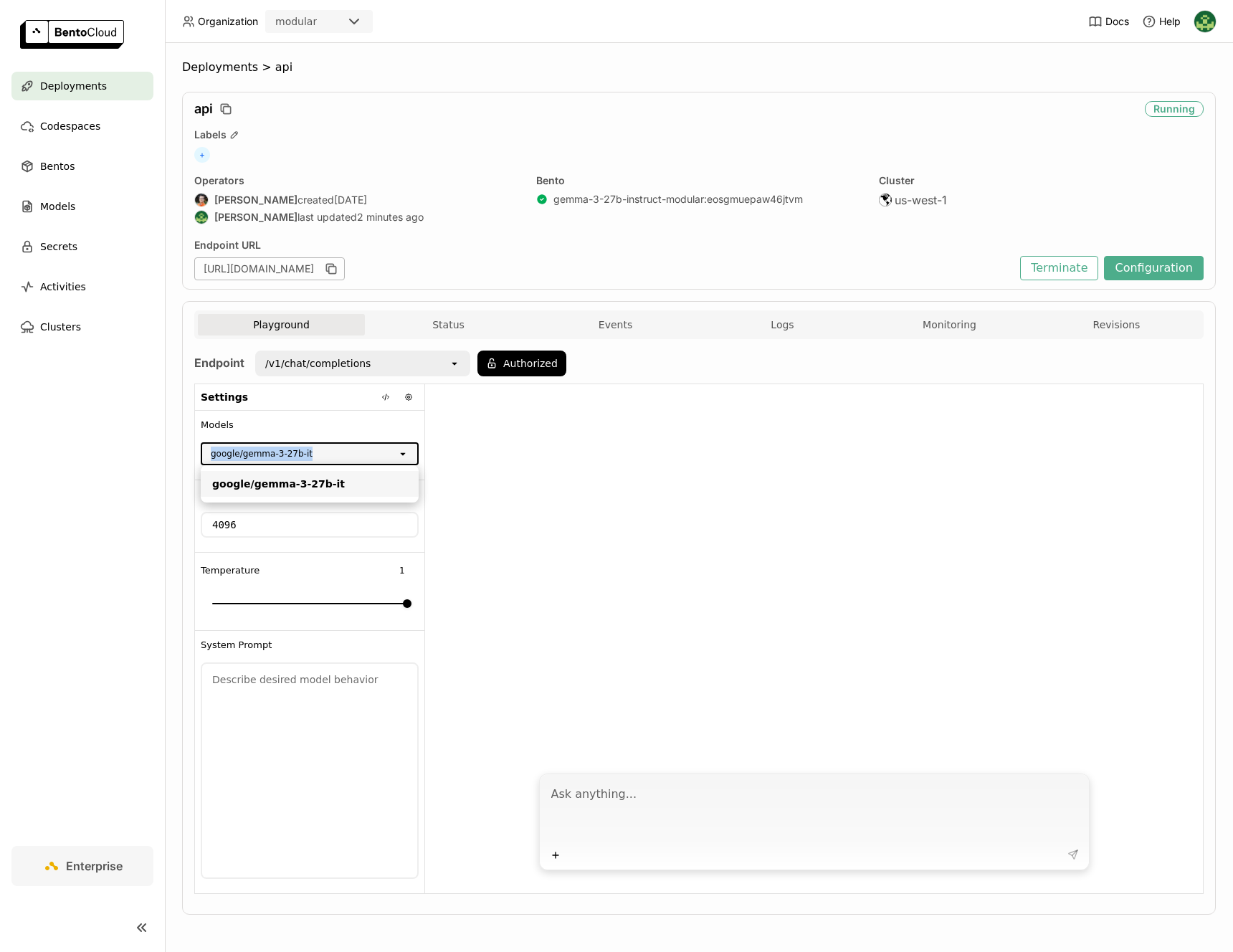
drag, startPoint x: 337, startPoint y: 450, endPoint x: 170, endPoint y: 450, distance: 167.0
click at [170, 450] on div "Deployments > api api Running Labels + Operators Sean Sheng created 5 days ago …" at bounding box center [698, 498] width 1067 height 909
copy div "google/gemma-3-27b-it"
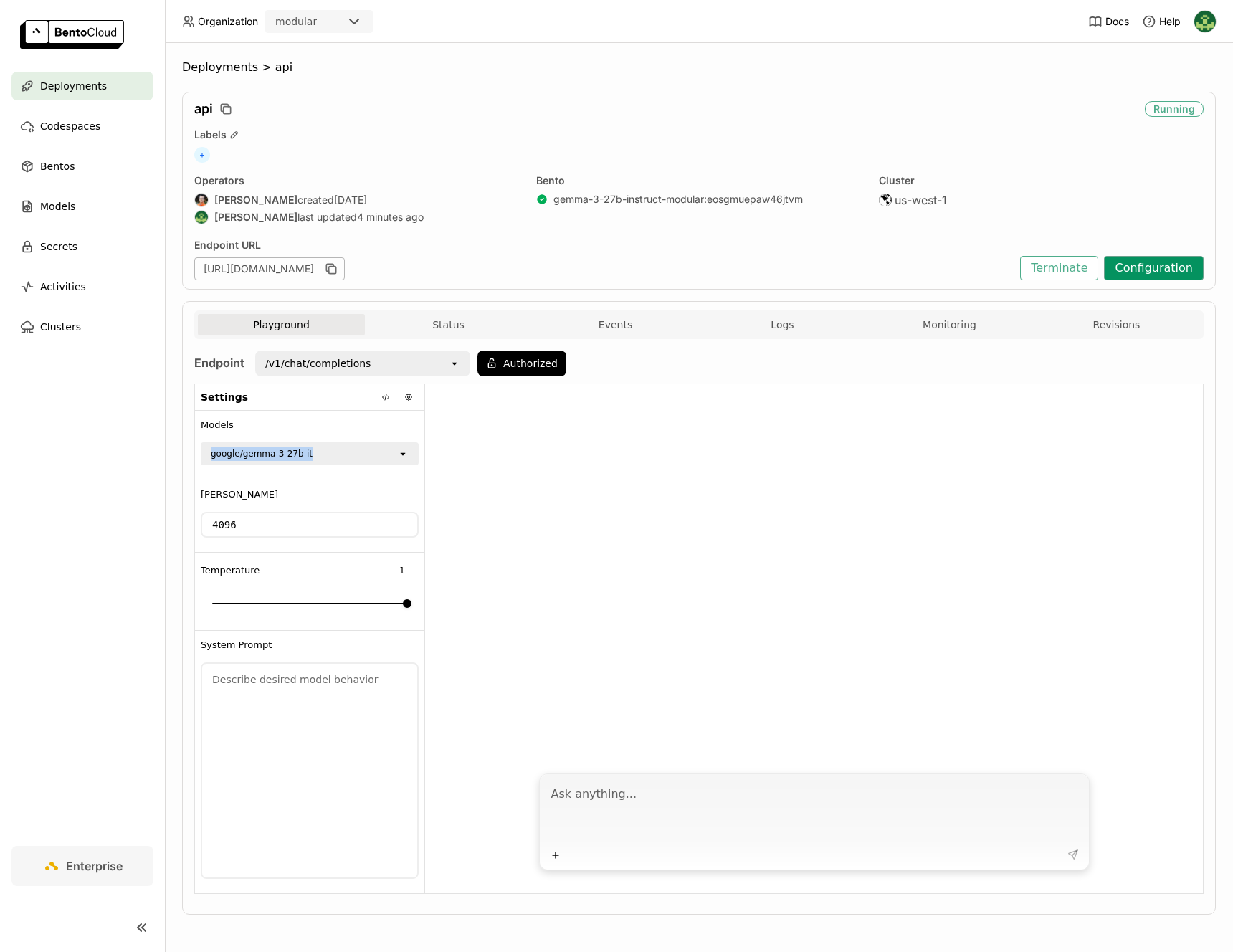
click at [1138, 260] on button "Configuration" at bounding box center [1153, 268] width 100 height 25
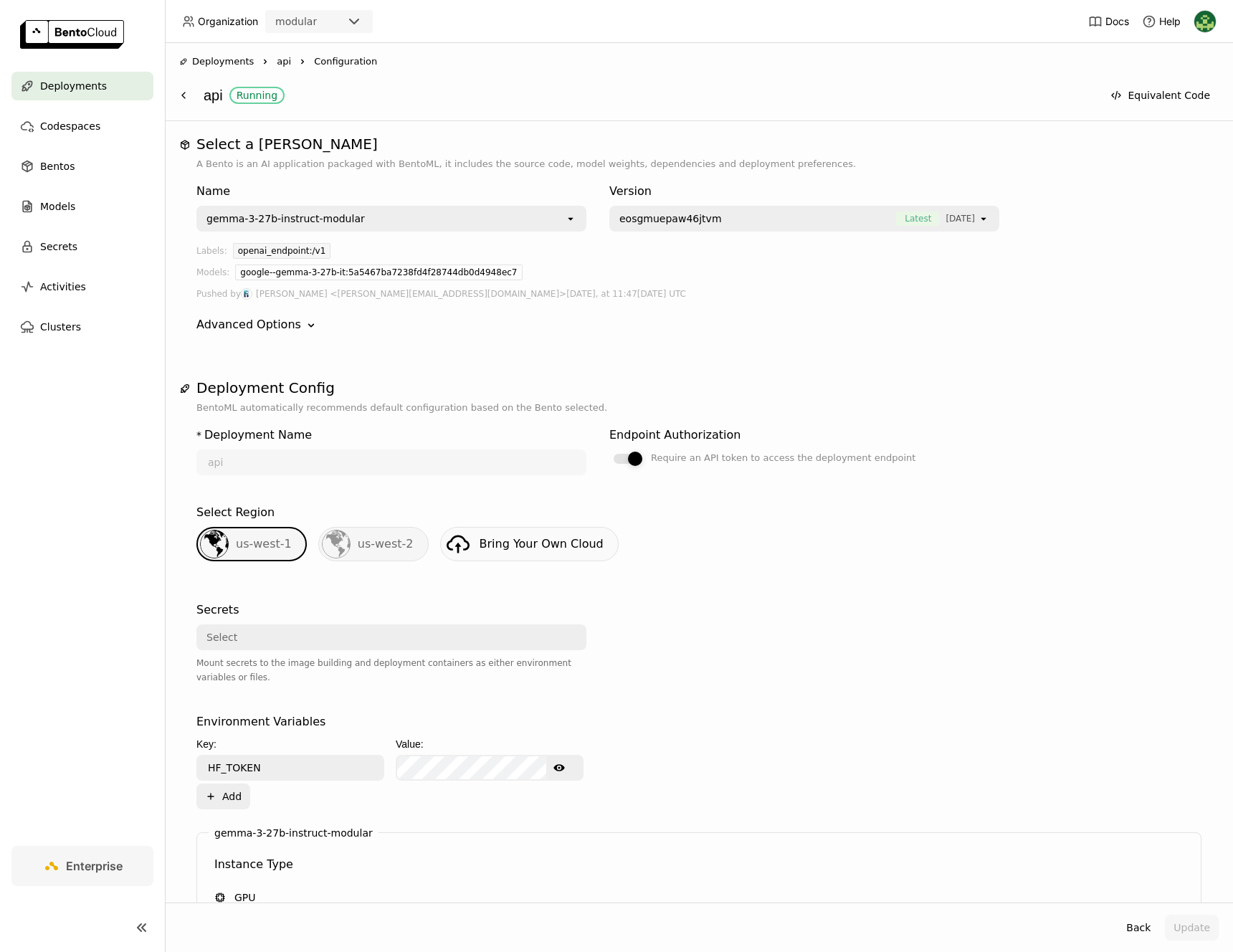
click at [629, 458] on div at bounding box center [635, 458] width 15 height 15
click at [609, 449] on input "Require an API token to access the deployment endpoint" at bounding box center [609, 449] width 0 height 0
click at [1189, 923] on button "Update" at bounding box center [1192, 927] width 54 height 26
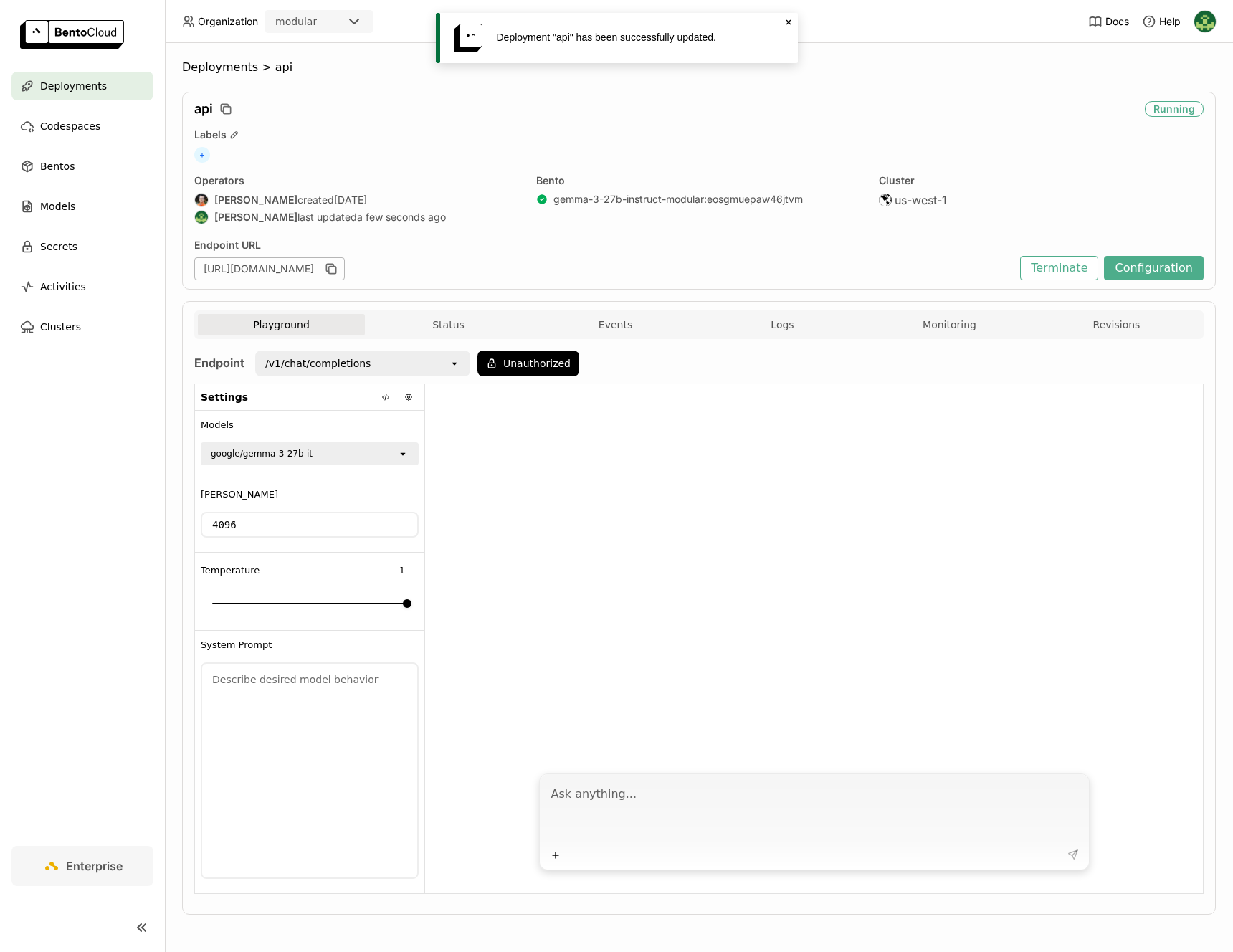
click at [101, 86] on span "Deployments" at bounding box center [74, 86] width 67 height 17
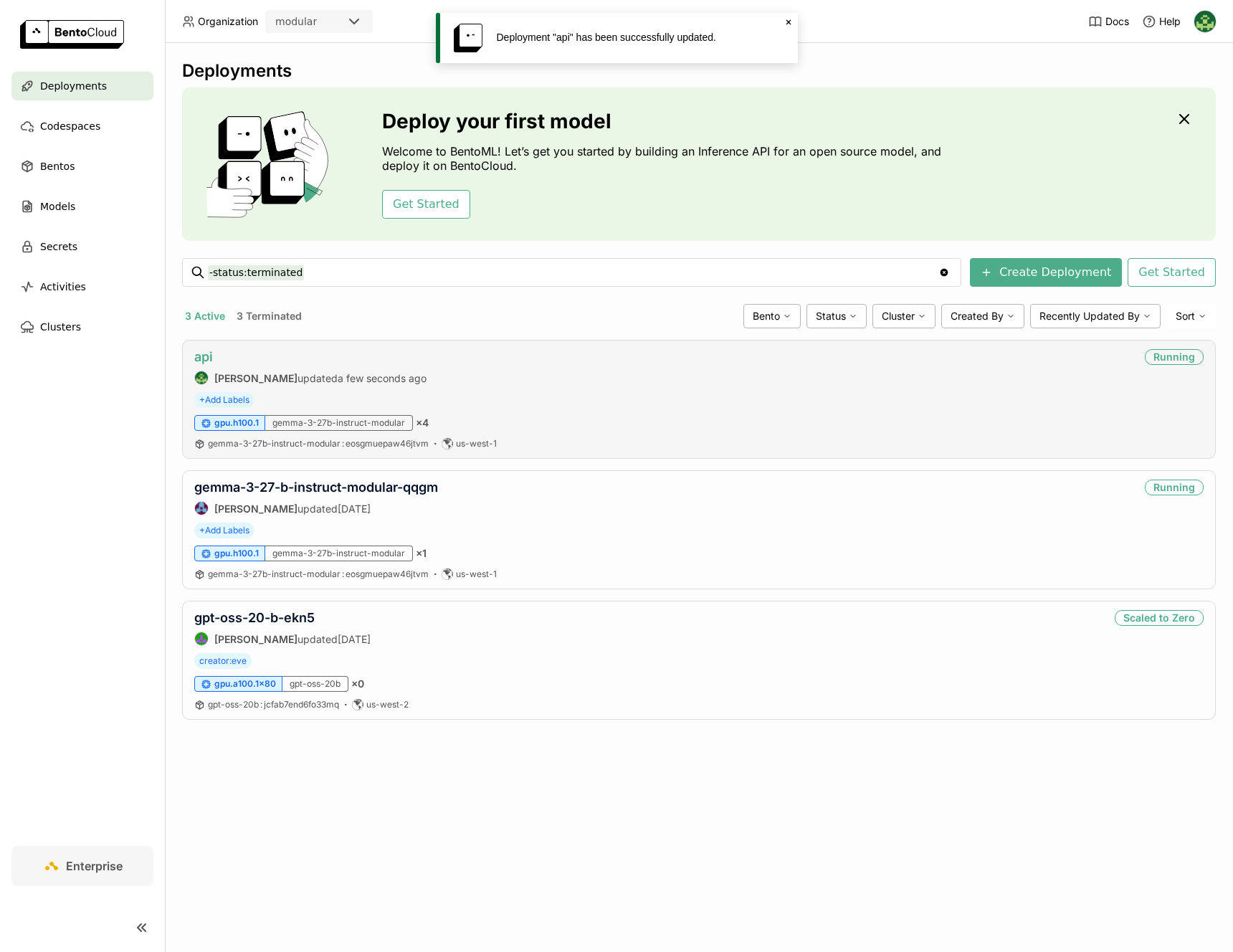
click at [202, 356] on link "api" at bounding box center [203, 356] width 19 height 15
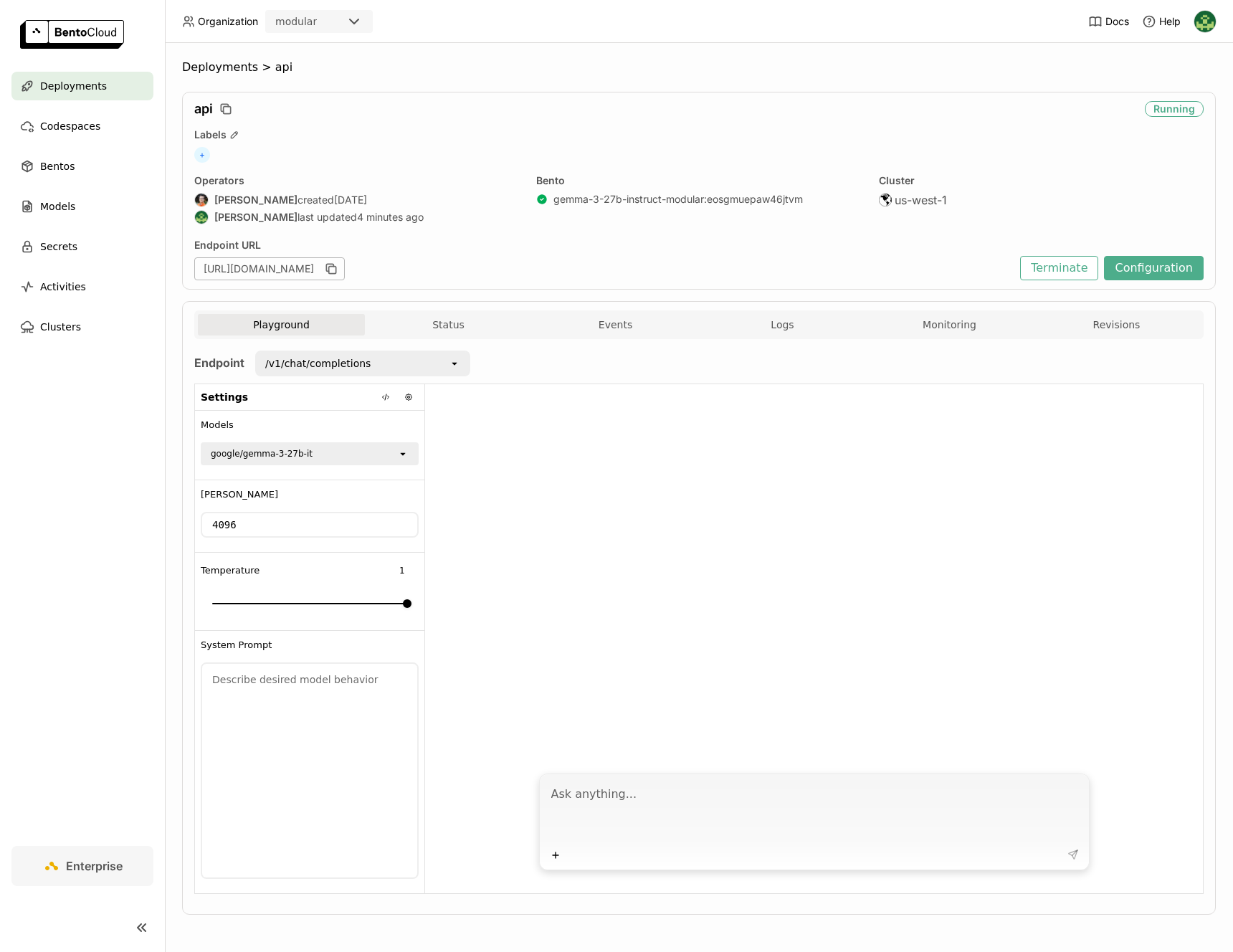
click at [143, 88] on div "Deployments" at bounding box center [83, 86] width 142 height 29
